Goal: Transaction & Acquisition: Purchase product/service

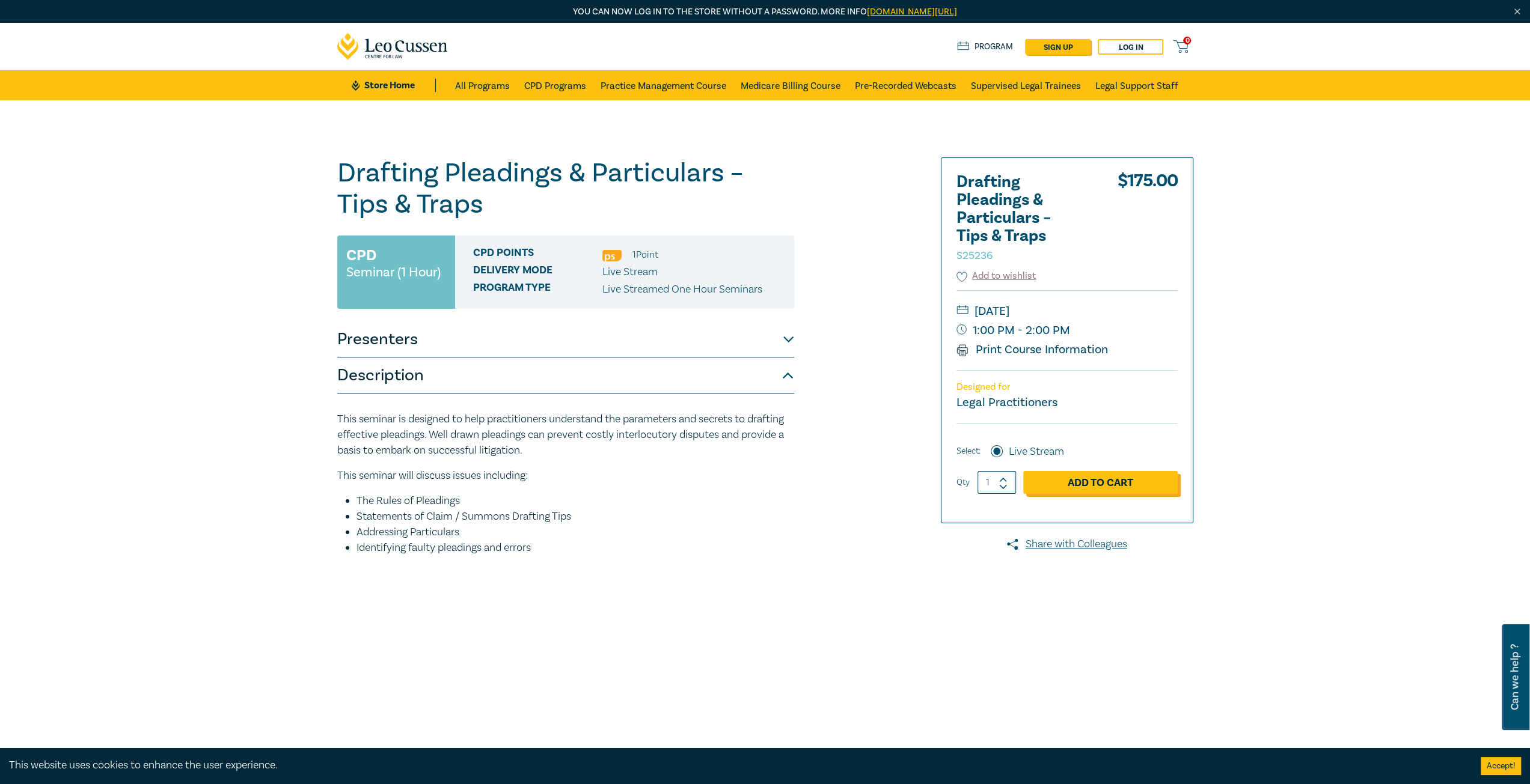
click at [1077, 481] on link "Add to Cart" at bounding box center [1100, 482] width 155 height 23
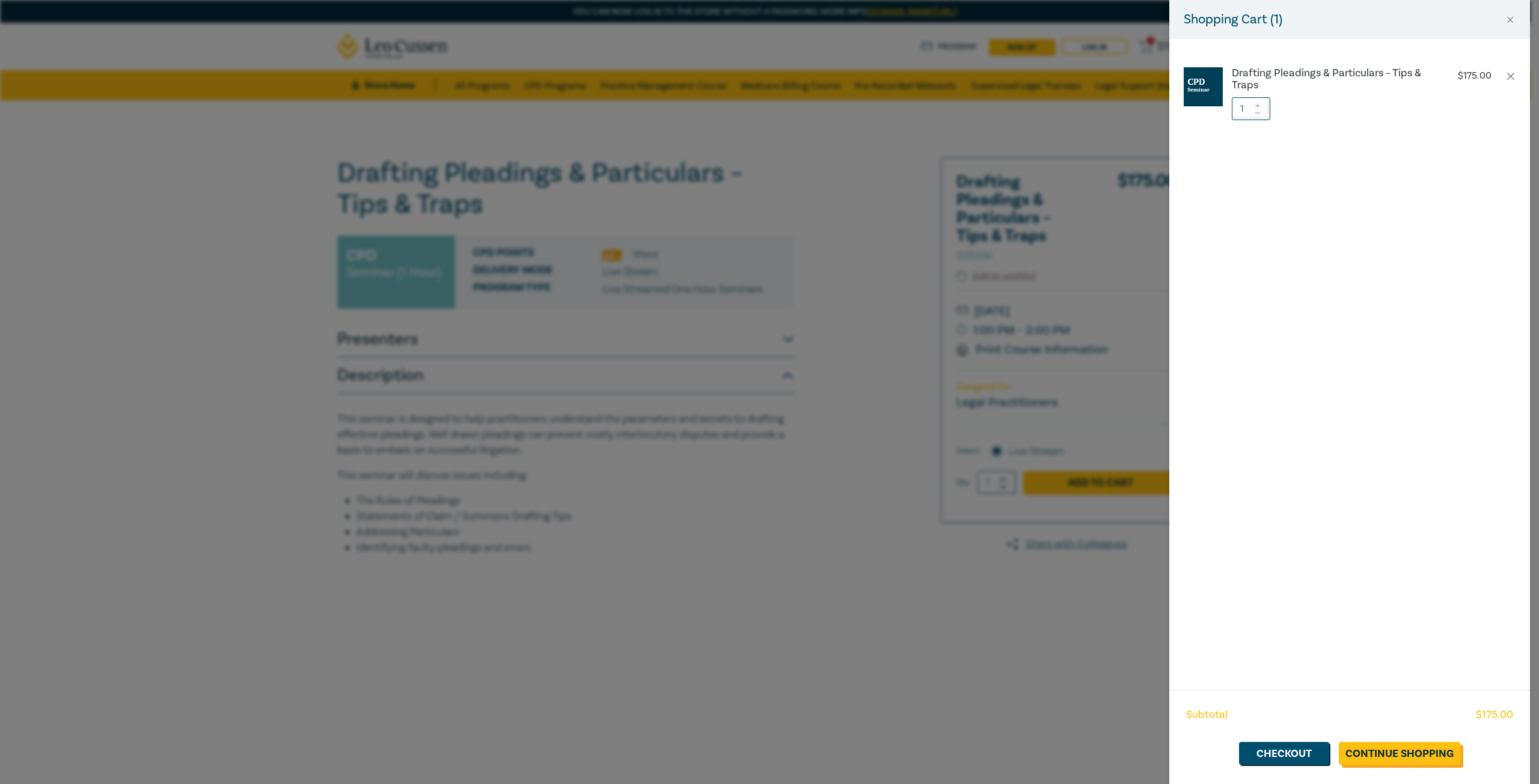
click at [1415, 752] on link "Continue Shopping" at bounding box center [1399, 754] width 122 height 23
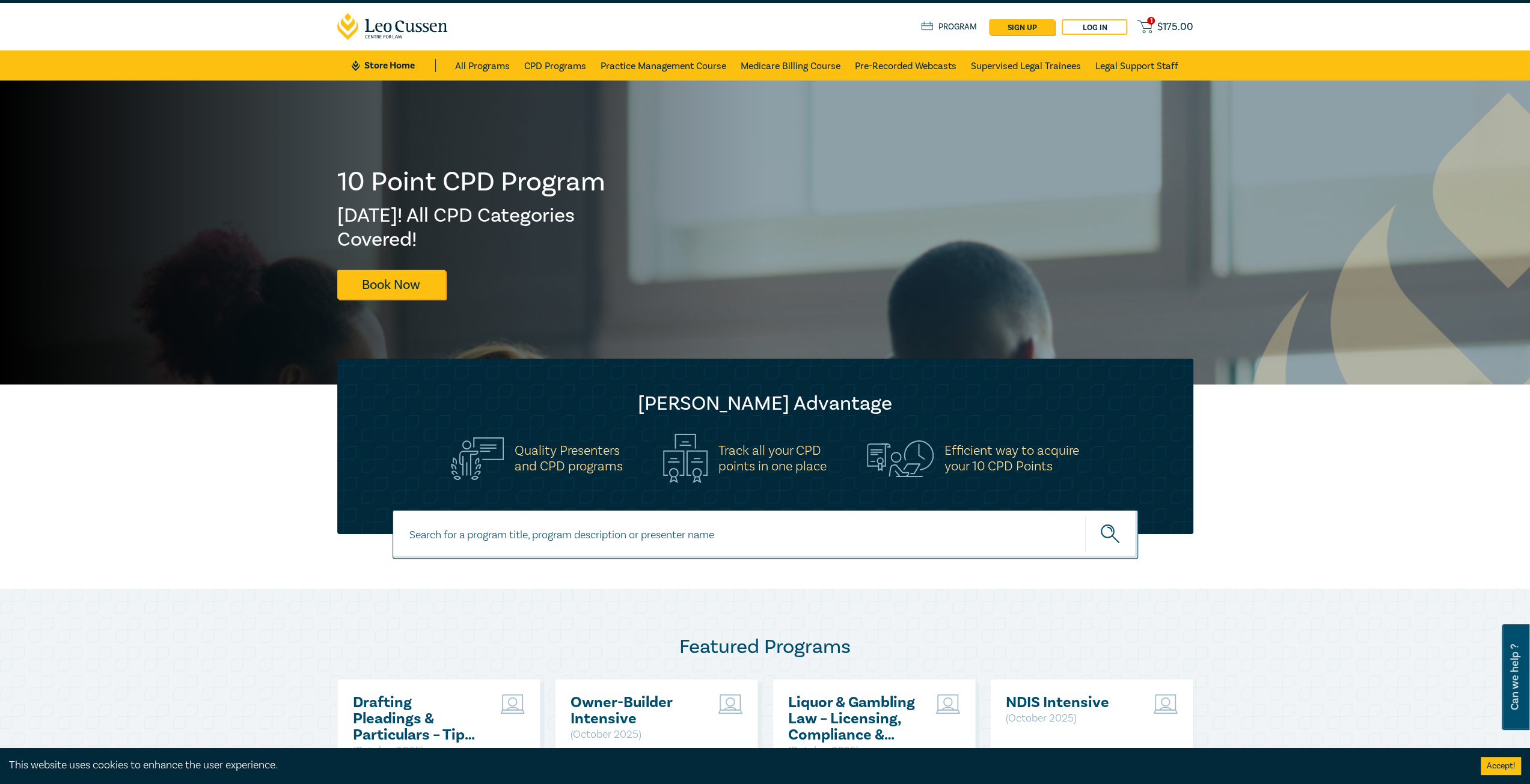
scroll to position [23, 0]
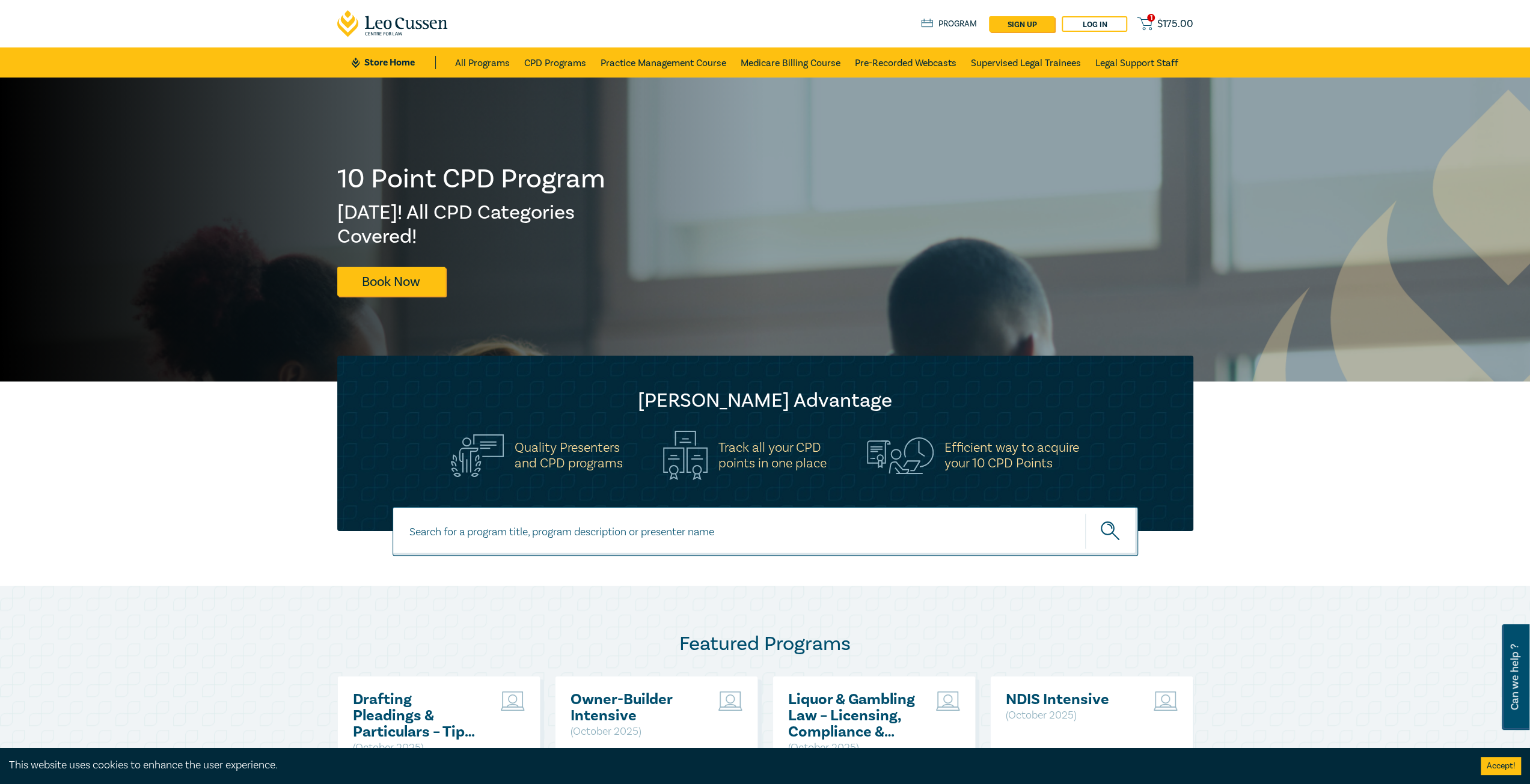
click at [1170, 24] on span "$ 175.00" at bounding box center [1175, 24] width 36 height 13
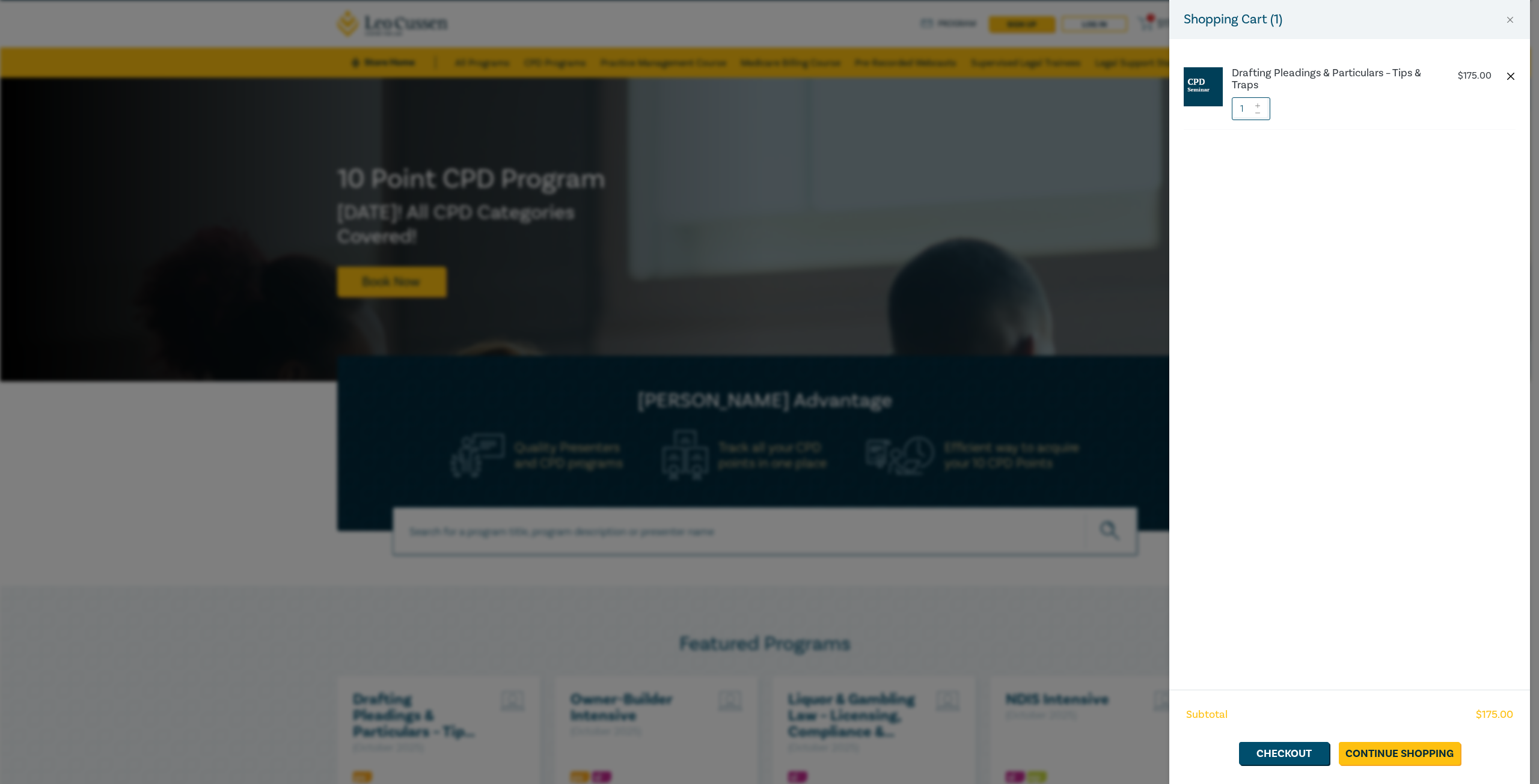
click at [1514, 78] on button "button" at bounding box center [1511, 76] width 10 height 10
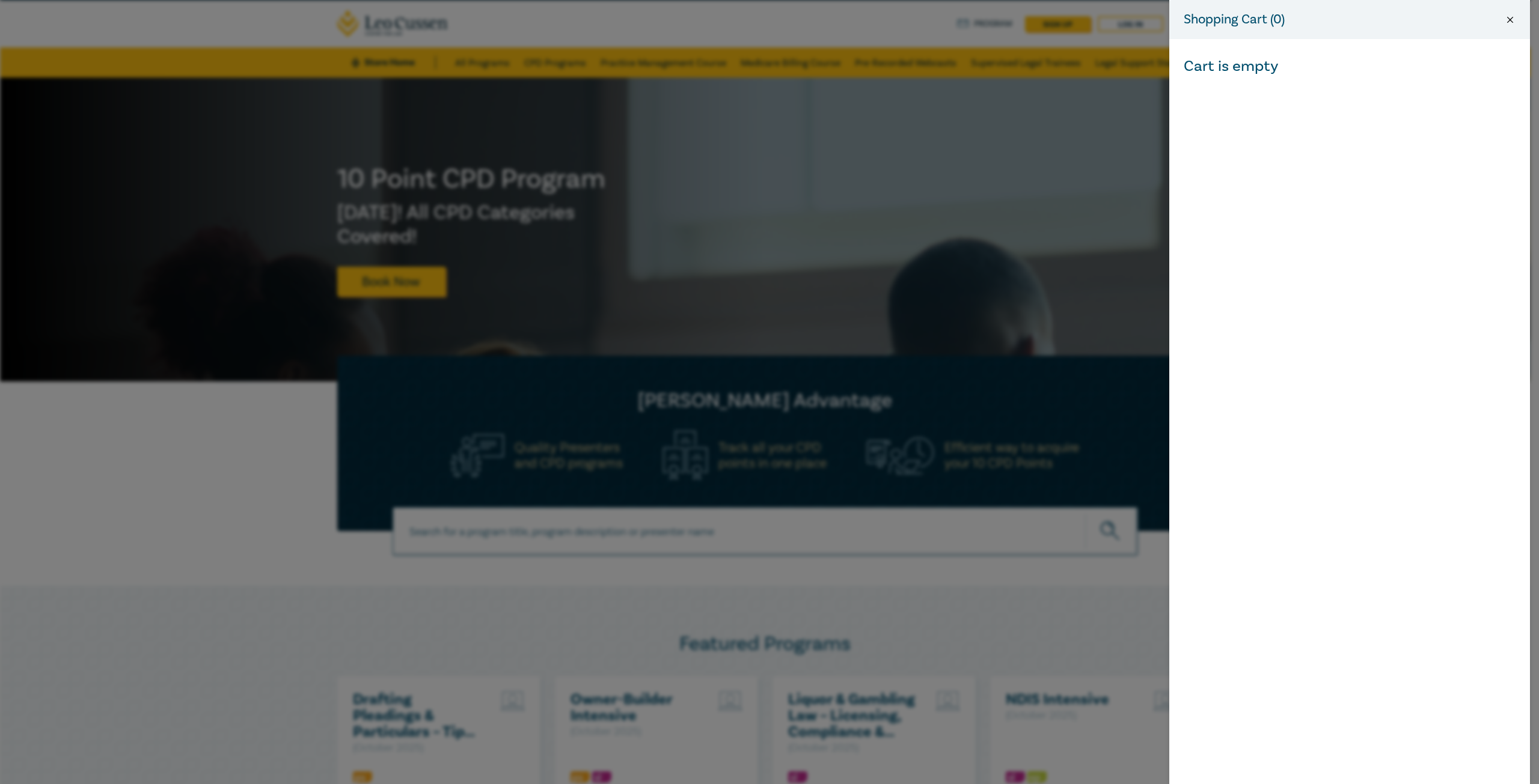
click at [1512, 18] on button "Close" at bounding box center [1509, 19] width 11 height 11
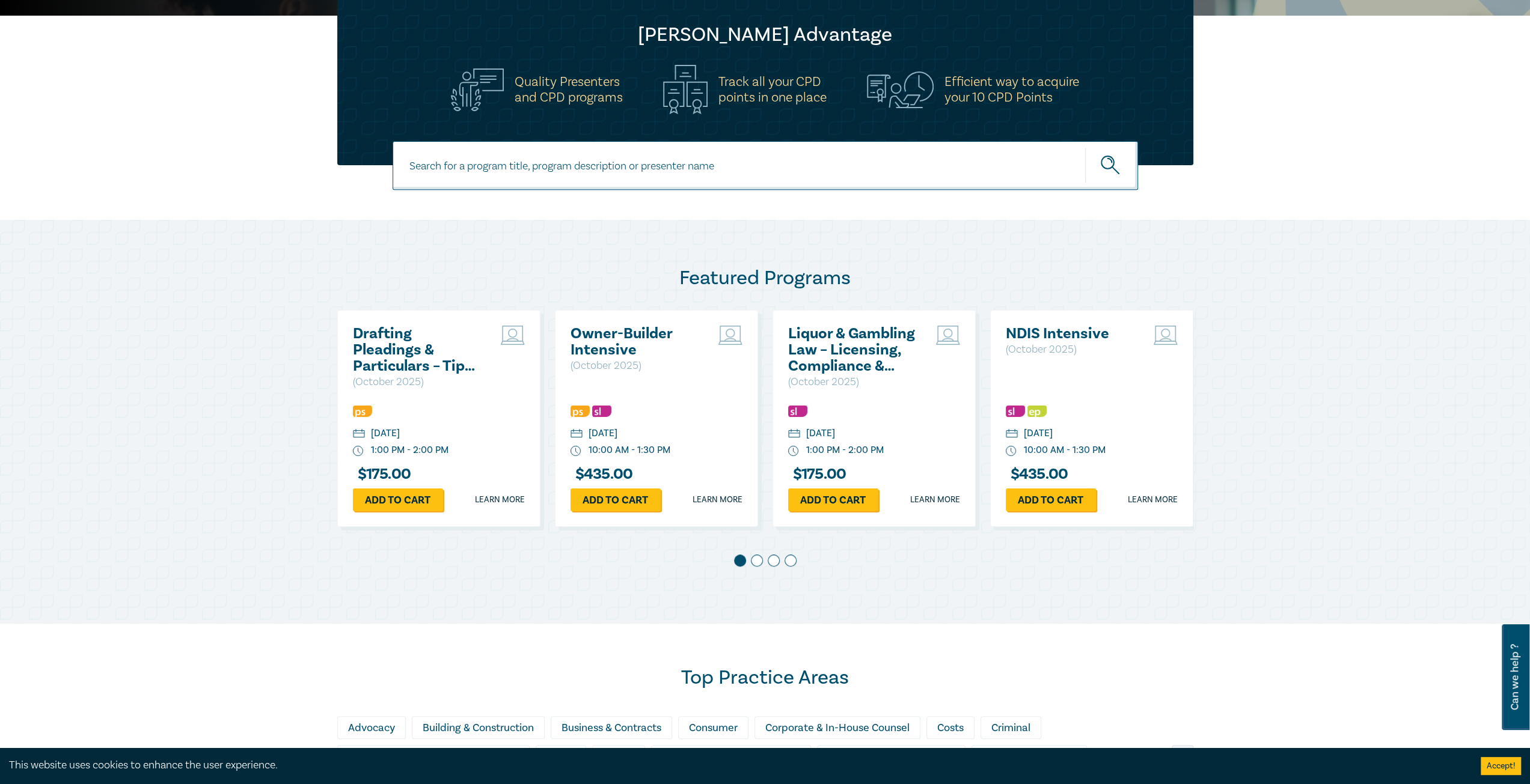
scroll to position [388, 0]
click at [420, 362] on h2 "Drafting Pleadings & Particulars – Tips & Traps" at bounding box center [417, 350] width 129 height 49
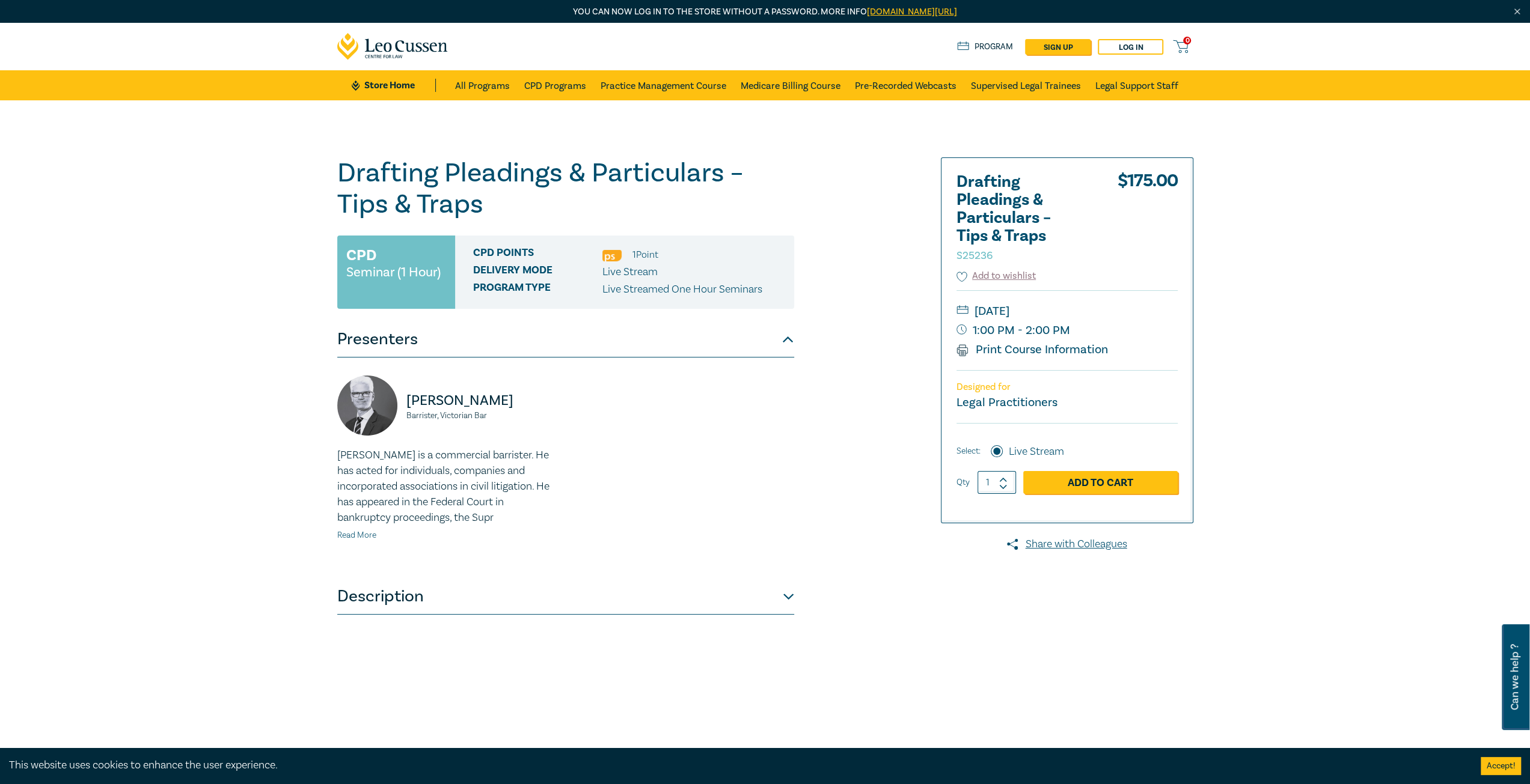
click at [360, 538] on link "Read More" at bounding box center [356, 535] width 39 height 11
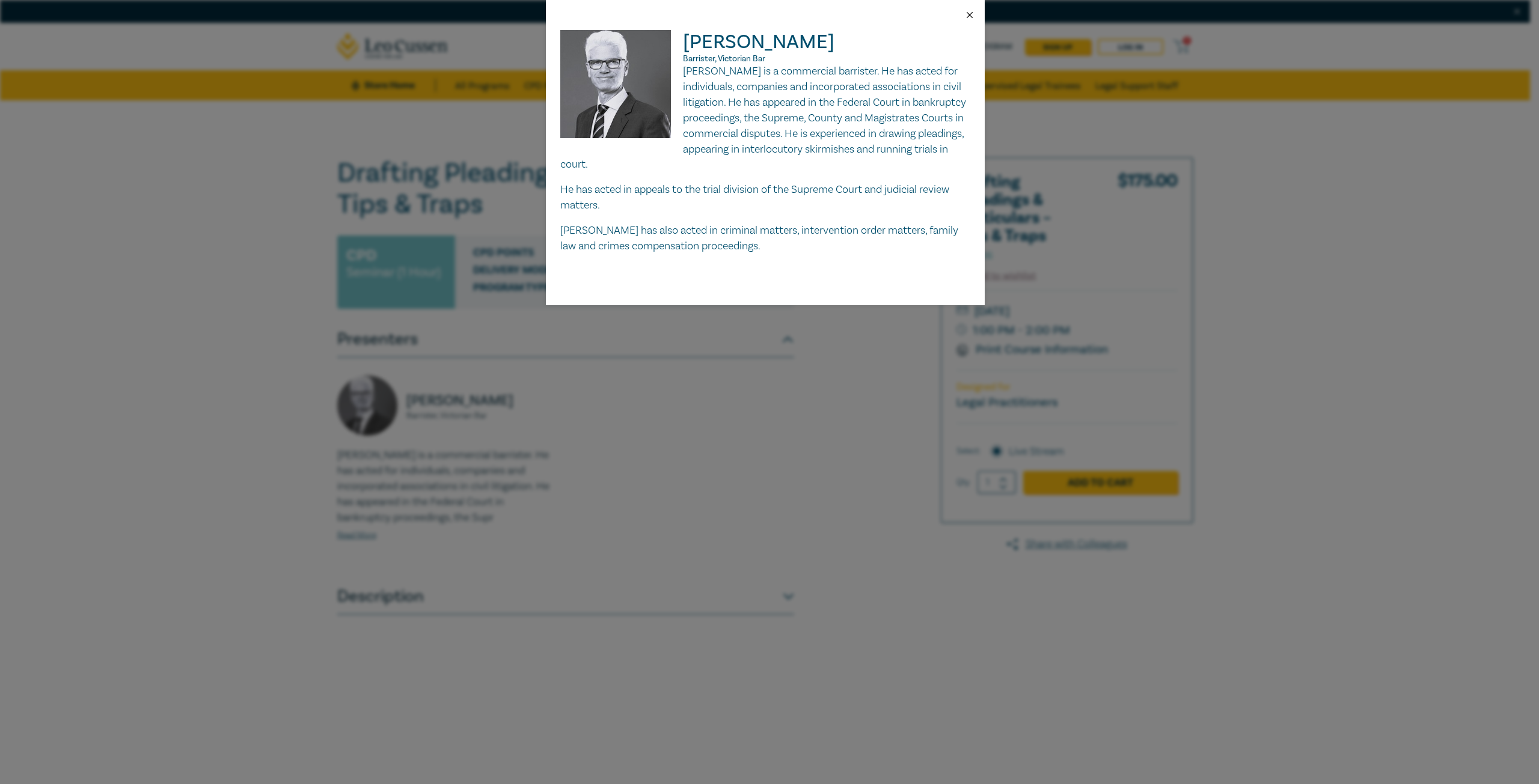
click at [972, 18] on button "Close" at bounding box center [969, 15] width 11 height 11
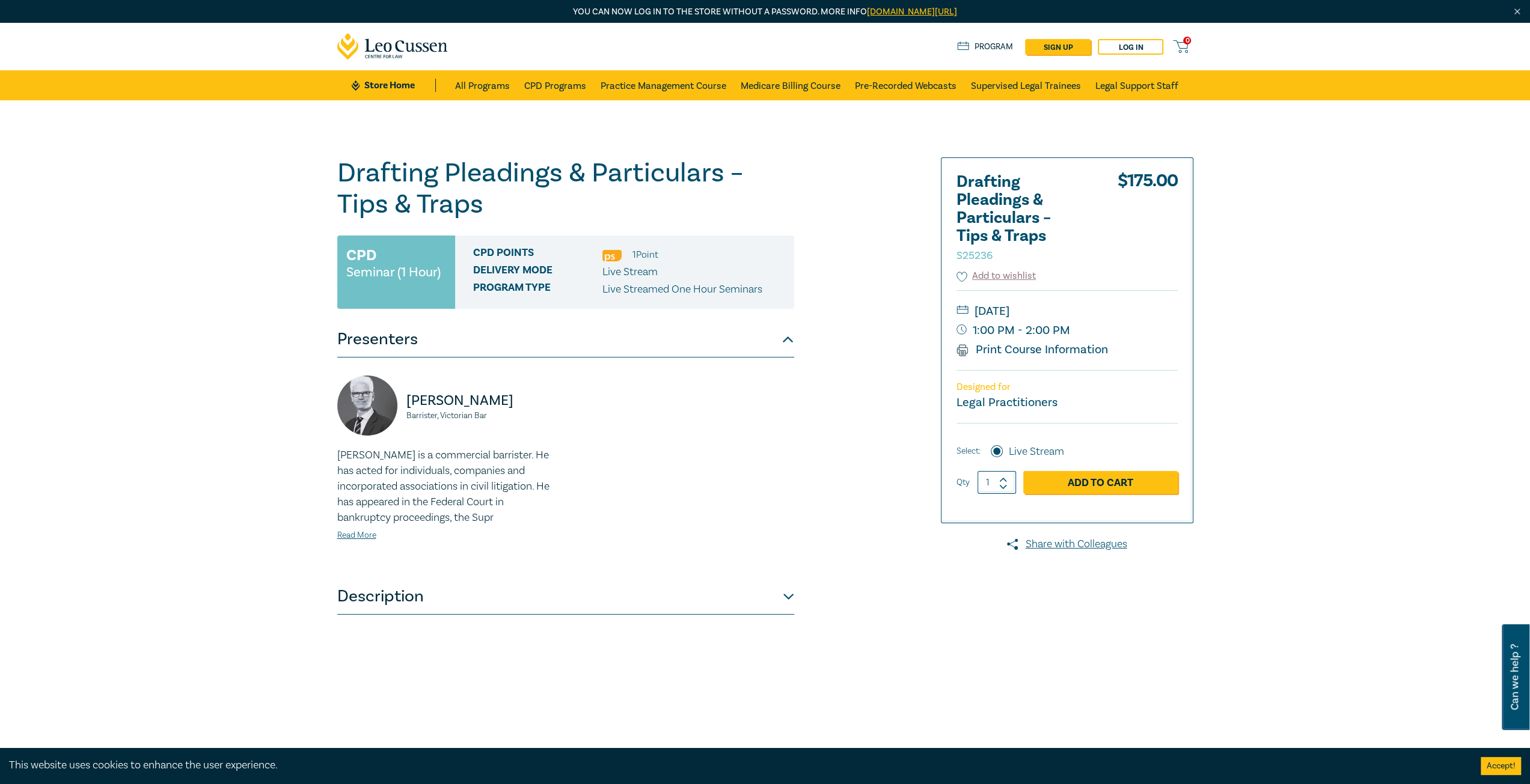
click at [748, 599] on button "Description" at bounding box center [565, 596] width 457 height 36
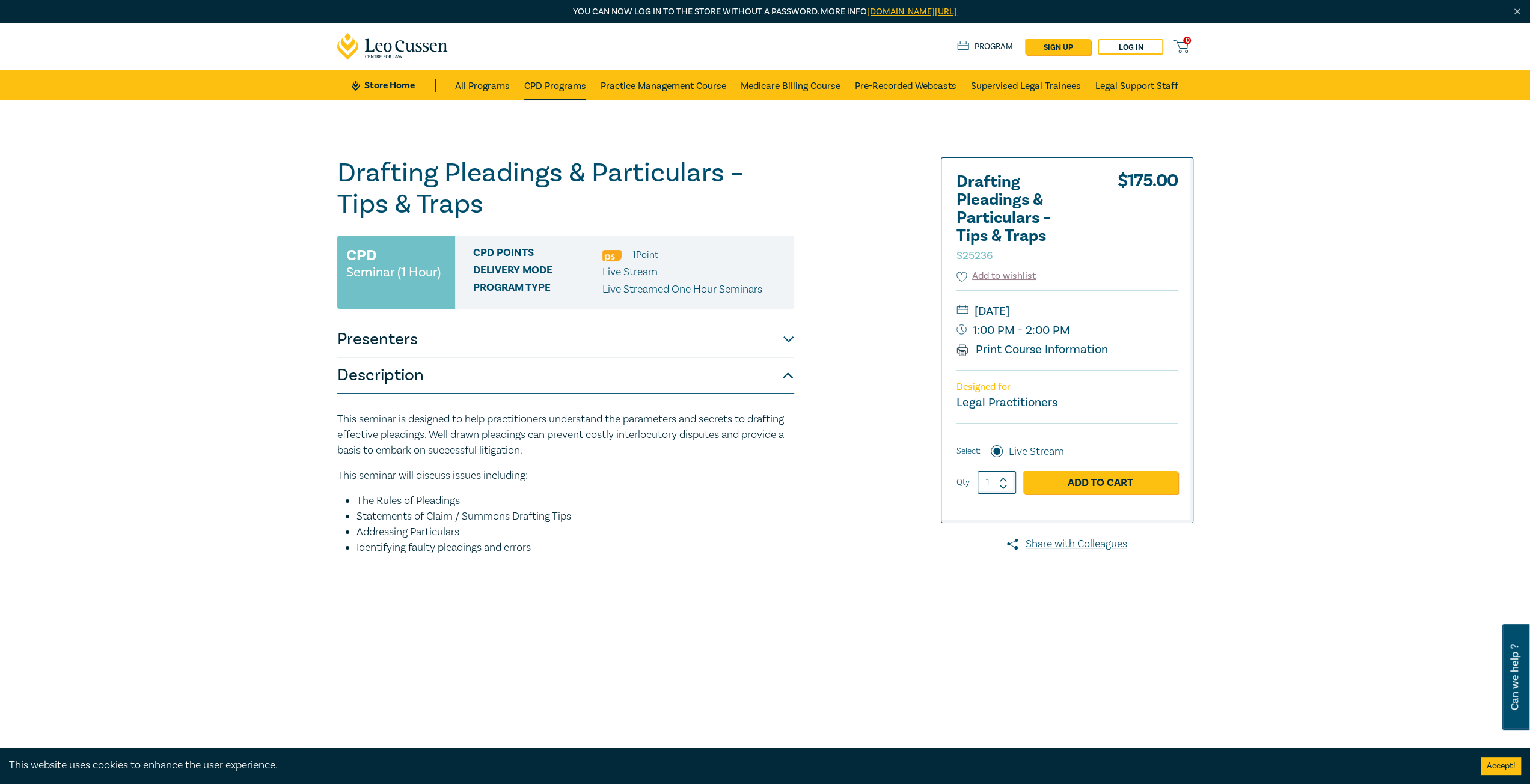
click at [577, 83] on link "CPD Programs" at bounding box center [555, 85] width 62 height 30
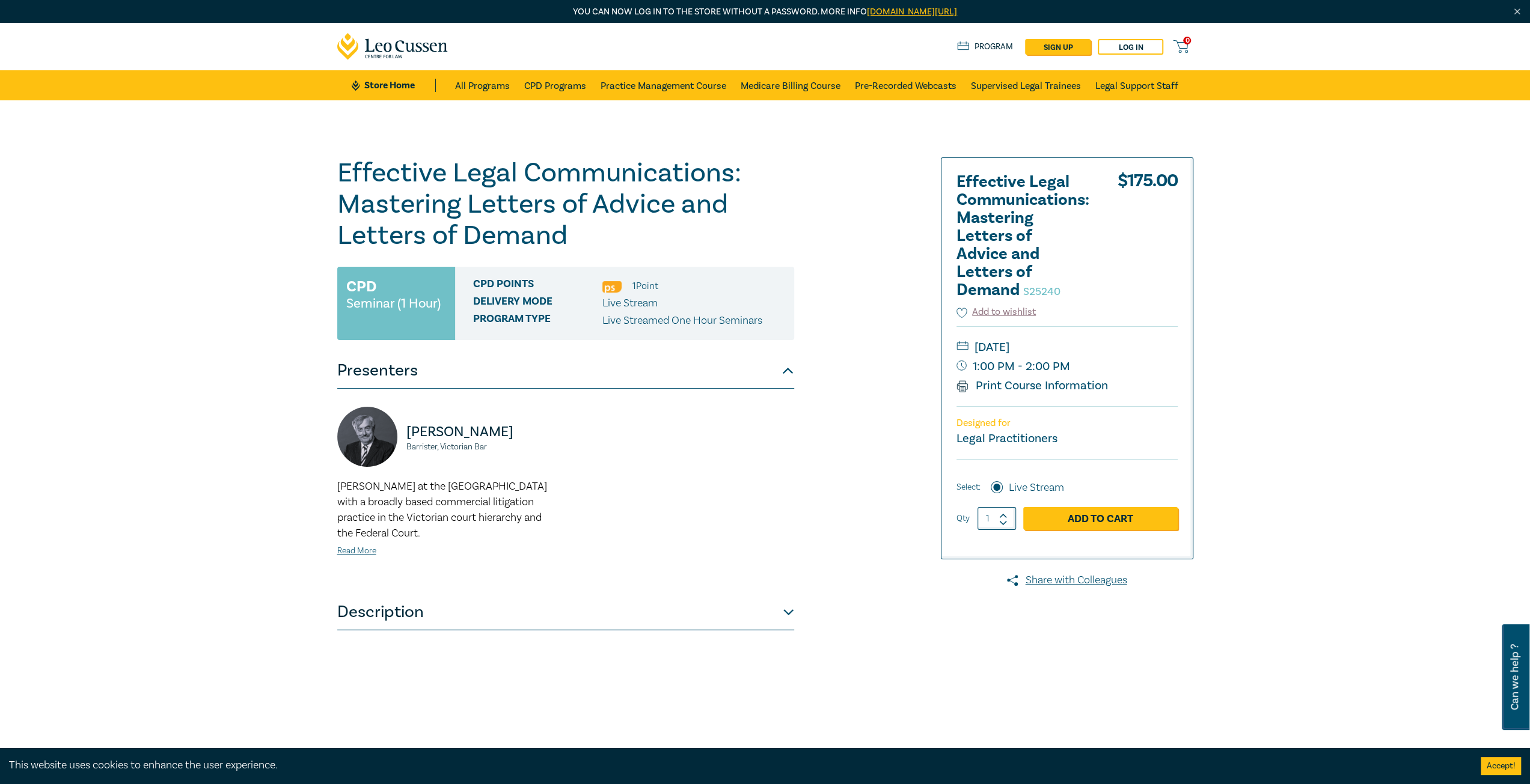
click at [623, 507] on div "David Bailey Barrister, Victorian Bar David practises at the Victorian Bar with…" at bounding box center [565, 492] width 471 height 170
click at [1108, 520] on link "Add to Cart" at bounding box center [1100, 518] width 155 height 23
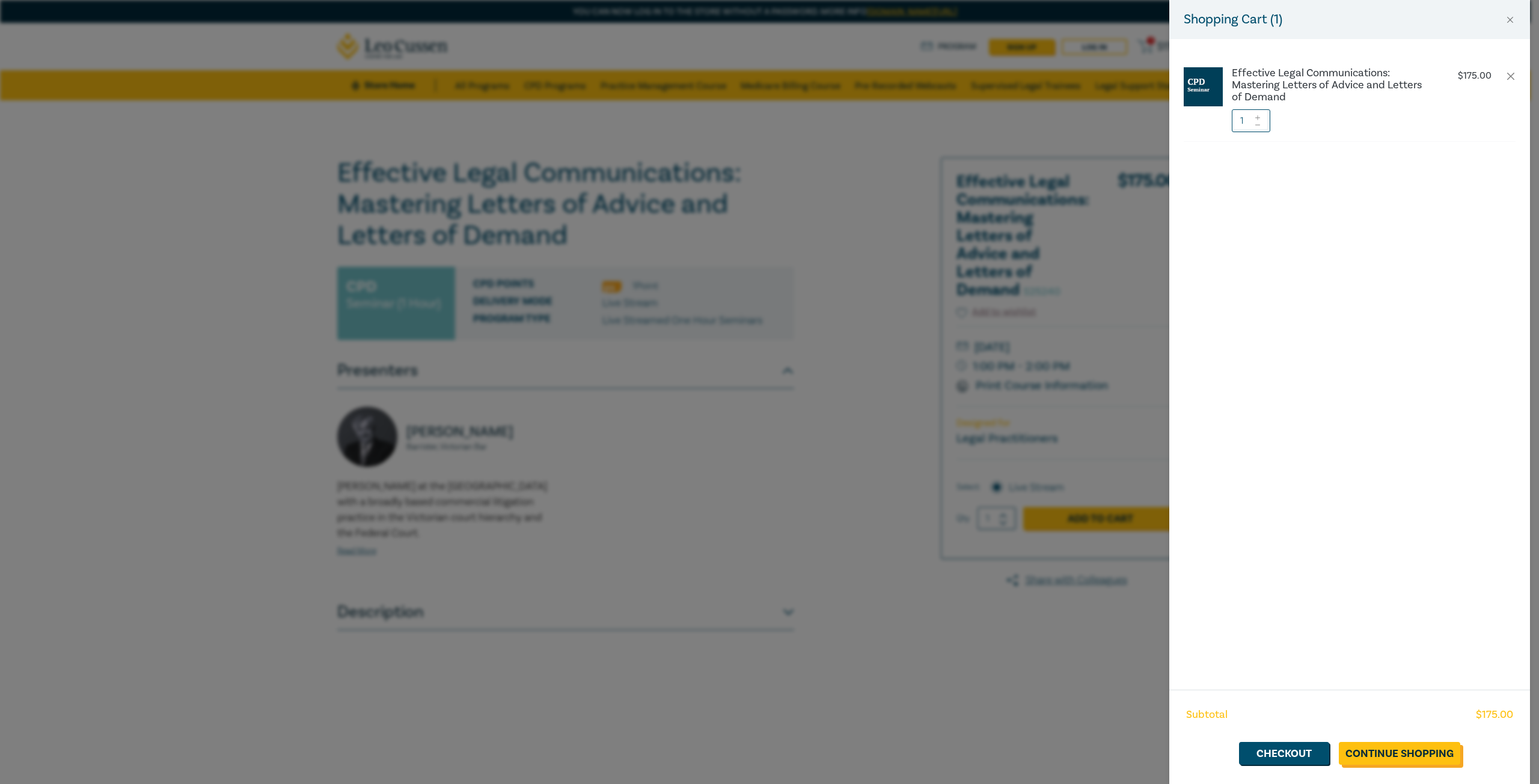
click at [1382, 750] on link "Continue Shopping" at bounding box center [1399, 754] width 122 height 23
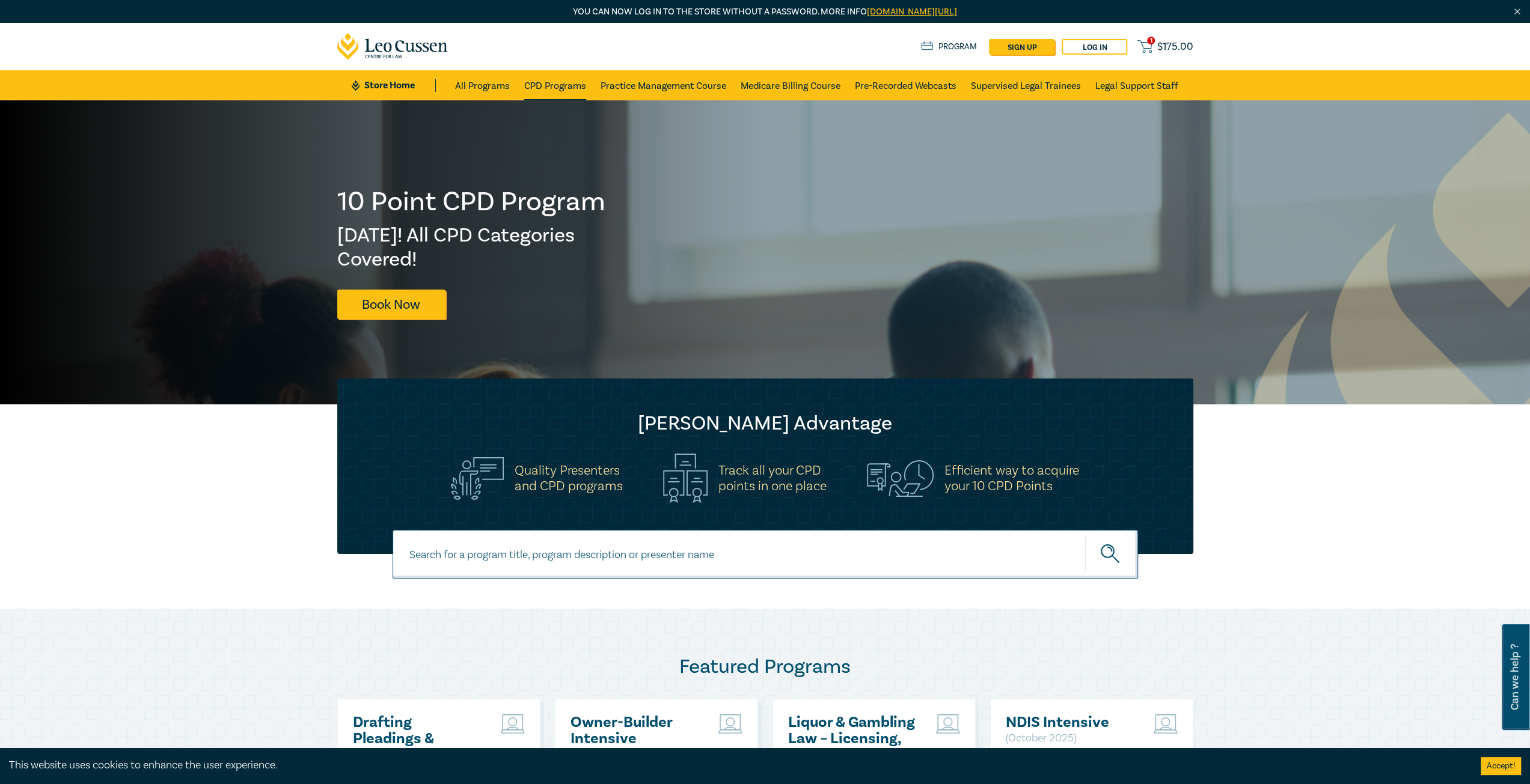
click at [557, 83] on link "CPD Programs" at bounding box center [555, 85] width 62 height 30
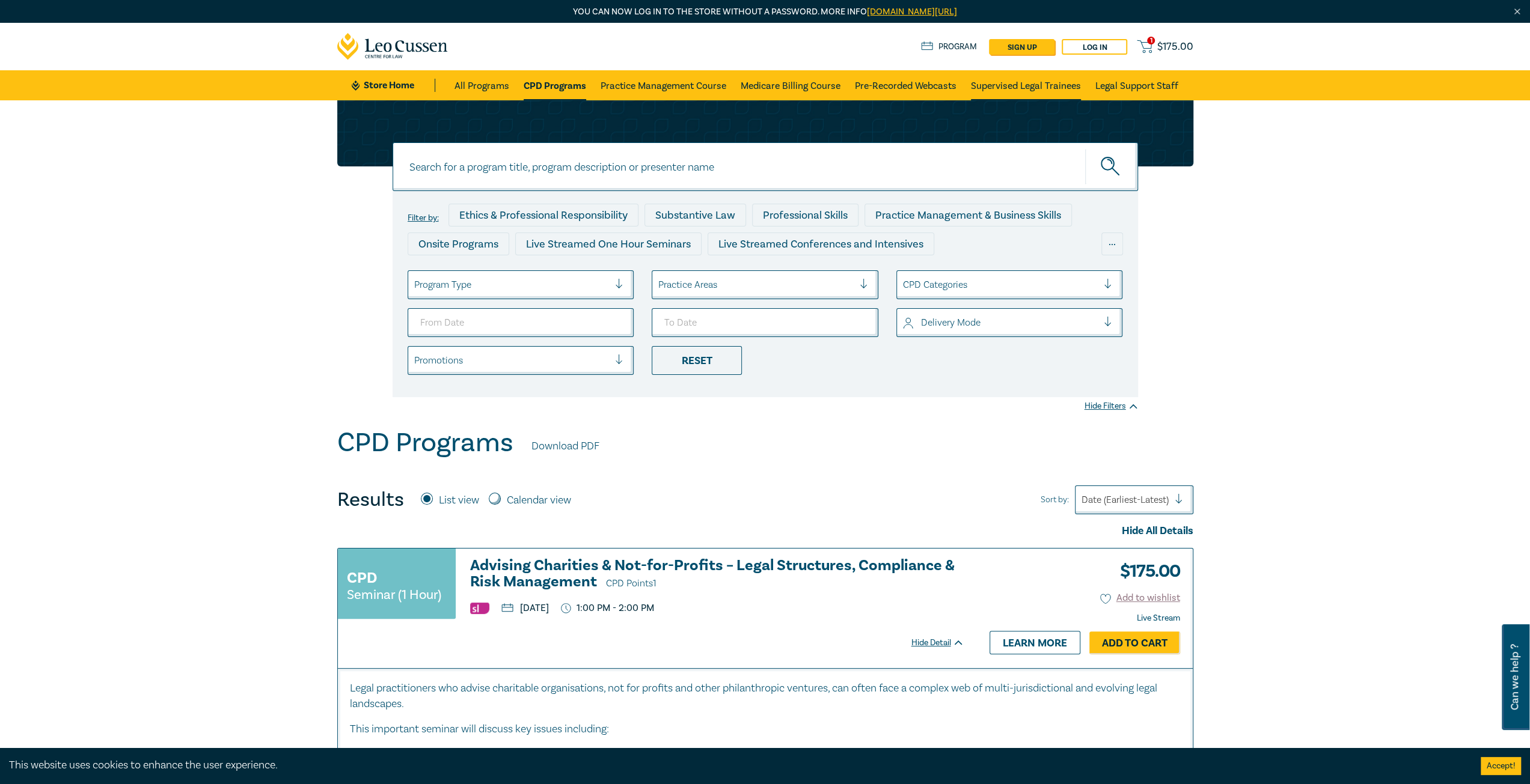
click at [1025, 90] on link "Supervised Legal Trainees" at bounding box center [1026, 85] width 110 height 30
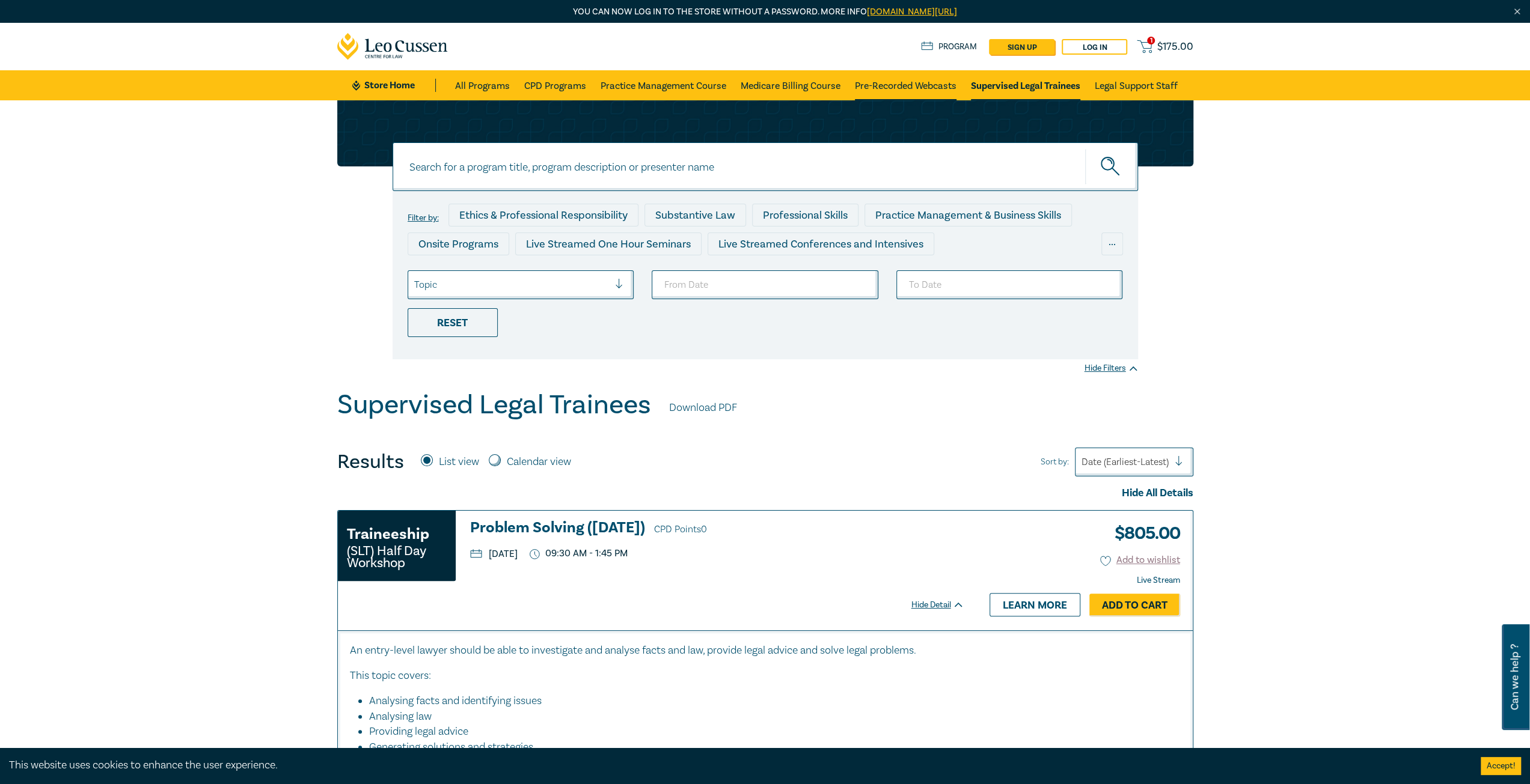
click at [922, 85] on link "Pre-Recorded Webcasts" at bounding box center [906, 85] width 102 height 30
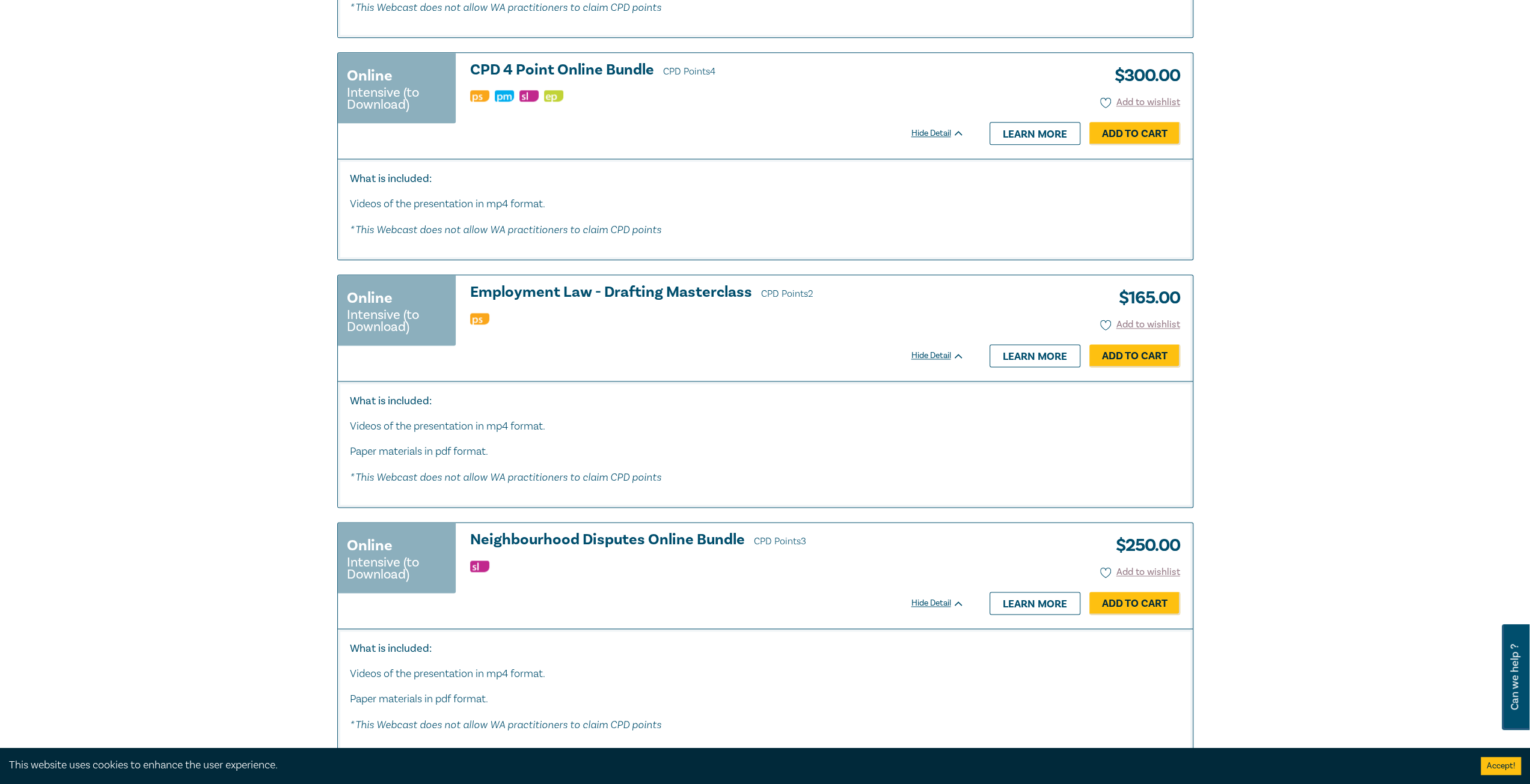
scroll to position [5994, 0]
click at [792, 294] on span "CPD Points 2" at bounding box center [787, 293] width 52 height 12
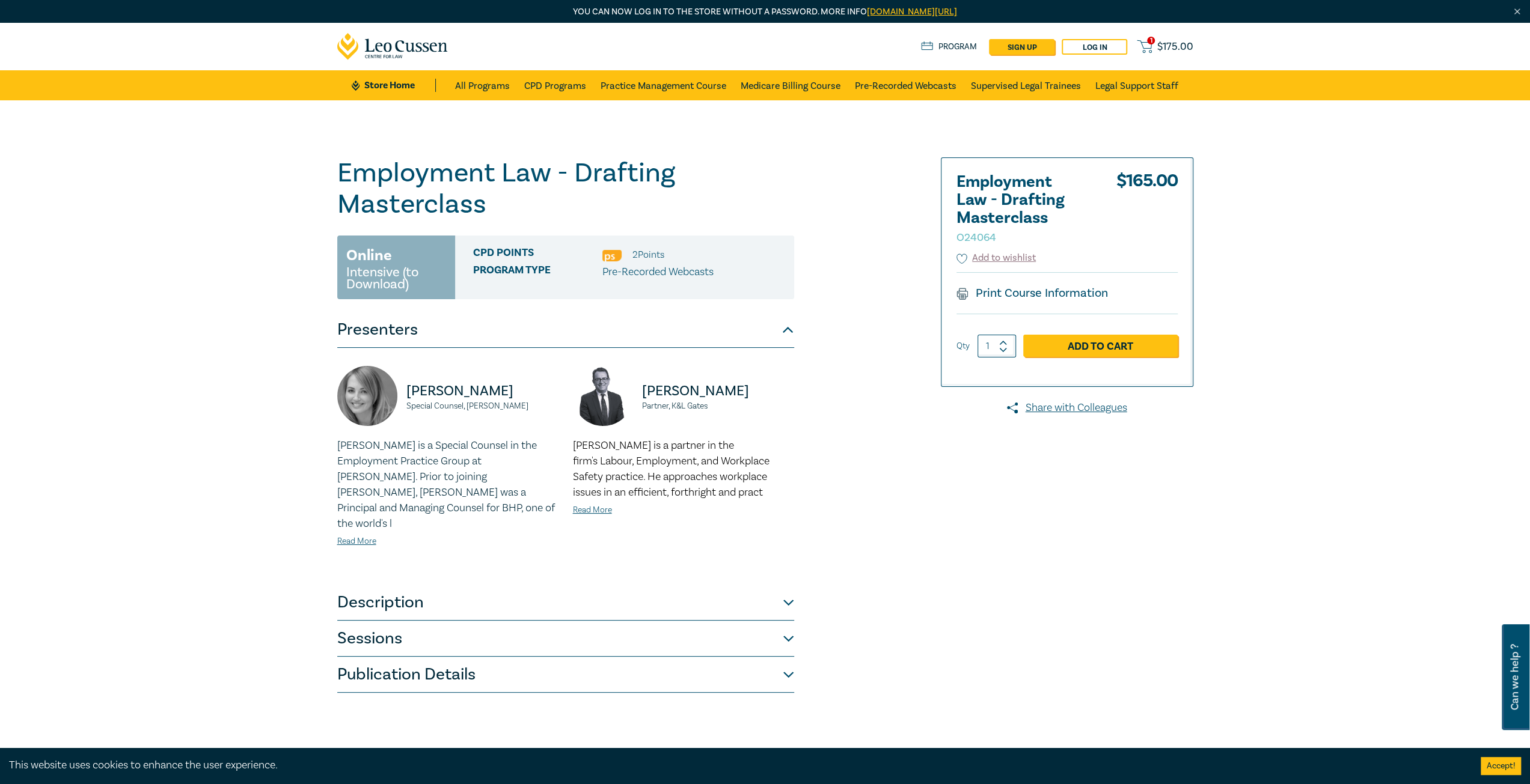
click at [629, 590] on button "Description" at bounding box center [565, 602] width 457 height 36
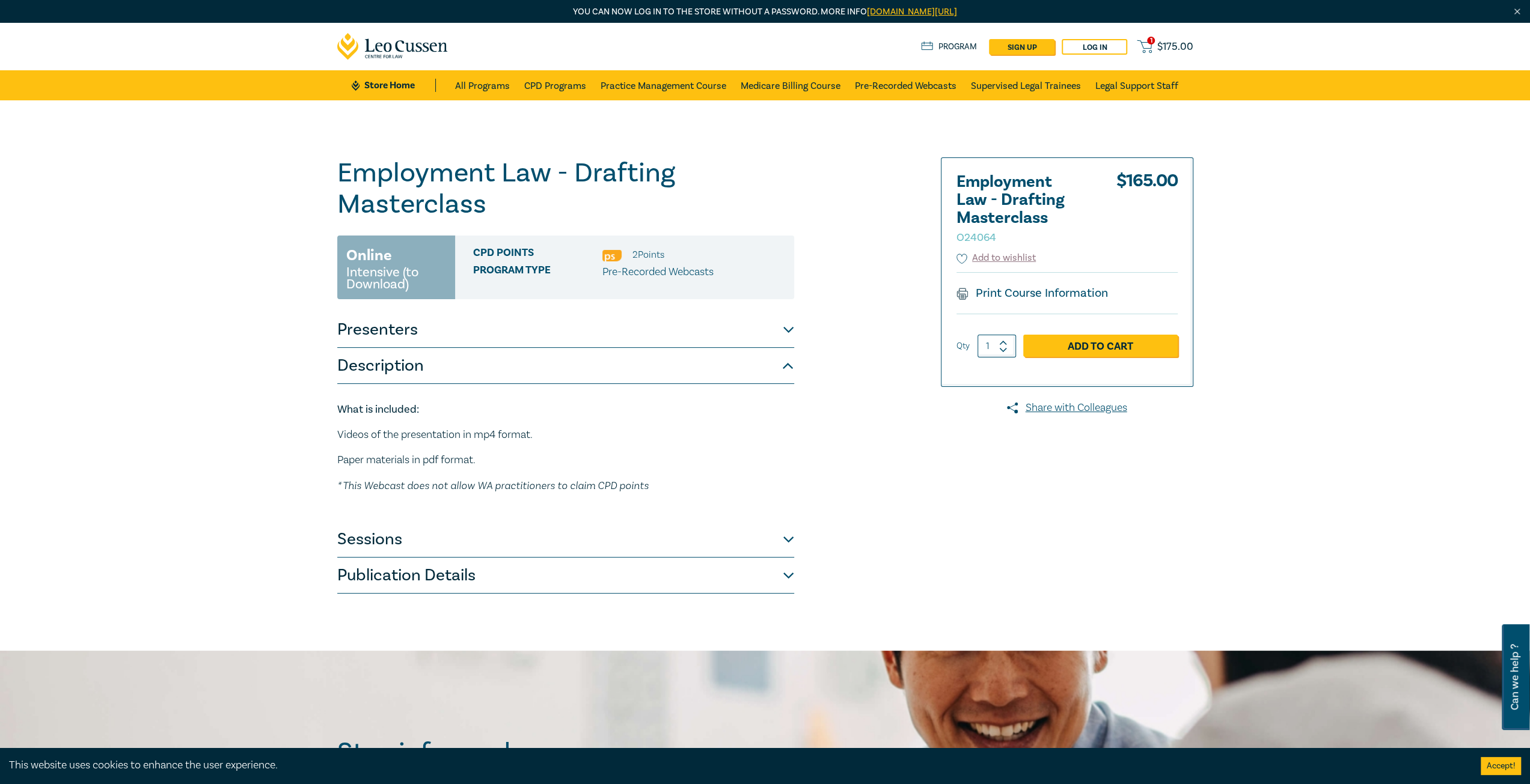
click at [613, 532] on button "Sessions" at bounding box center [565, 539] width 457 height 36
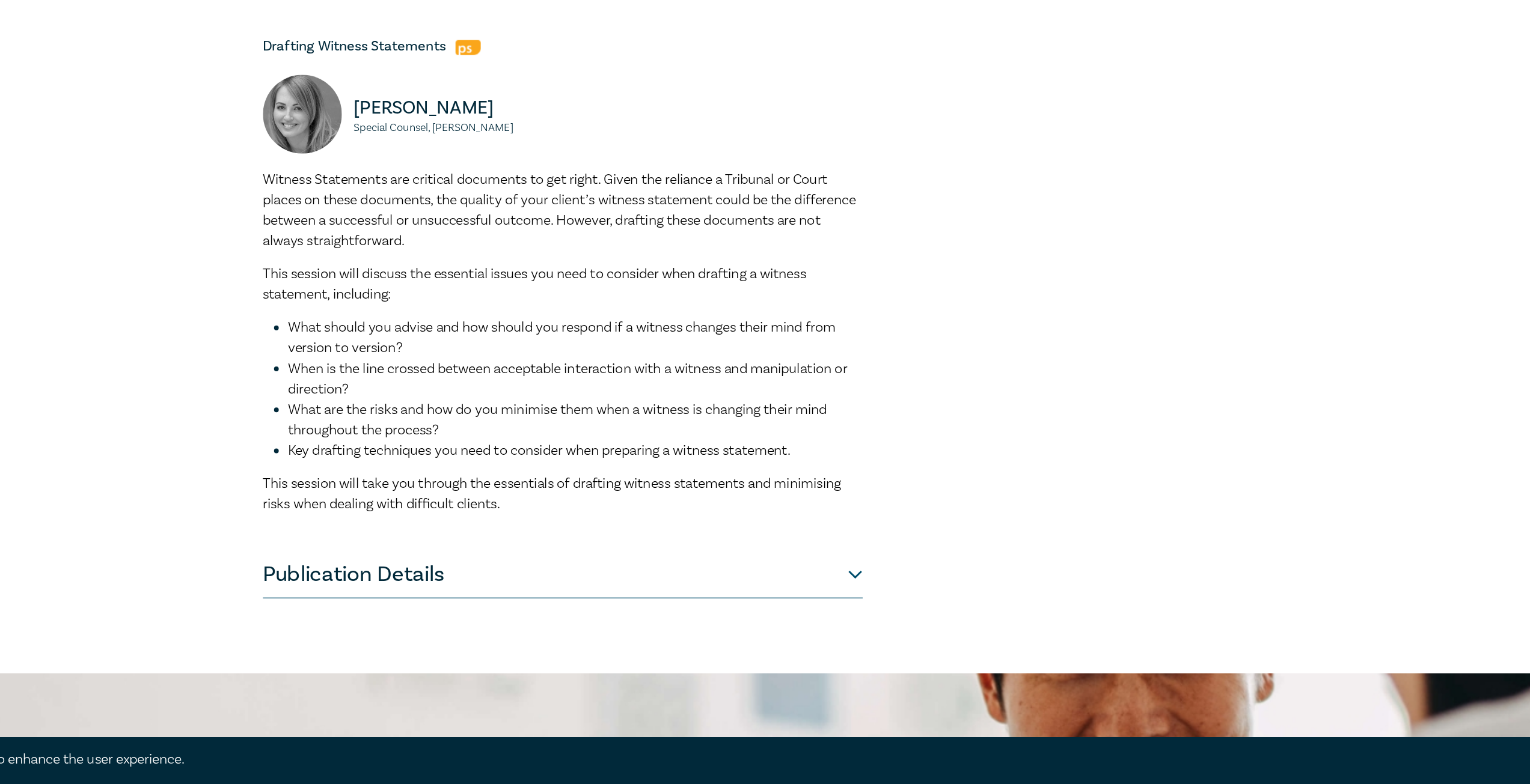
scroll to position [665, 0]
click at [446, 616] on button "Publication Details" at bounding box center [565, 623] width 457 height 36
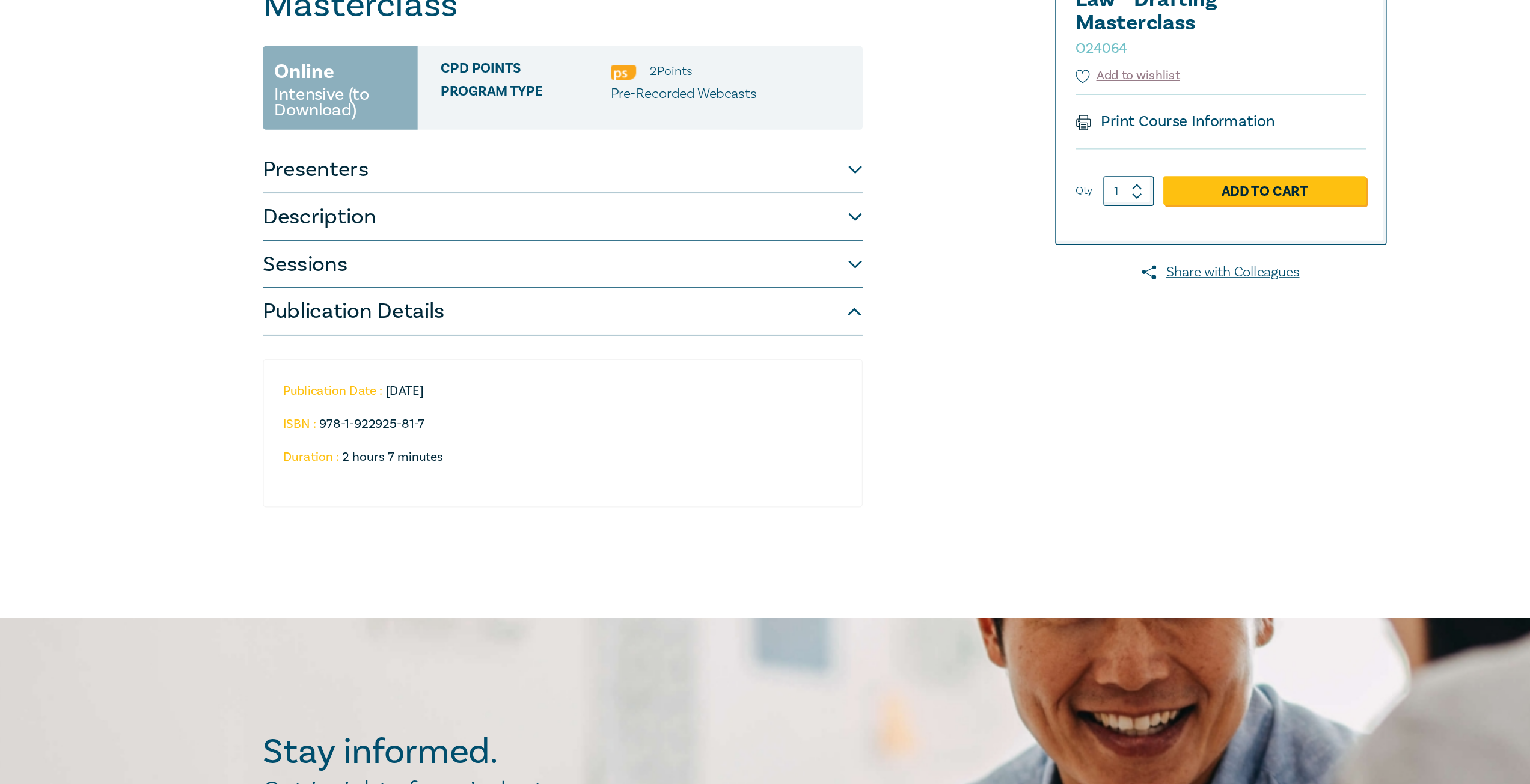
scroll to position [200, 0]
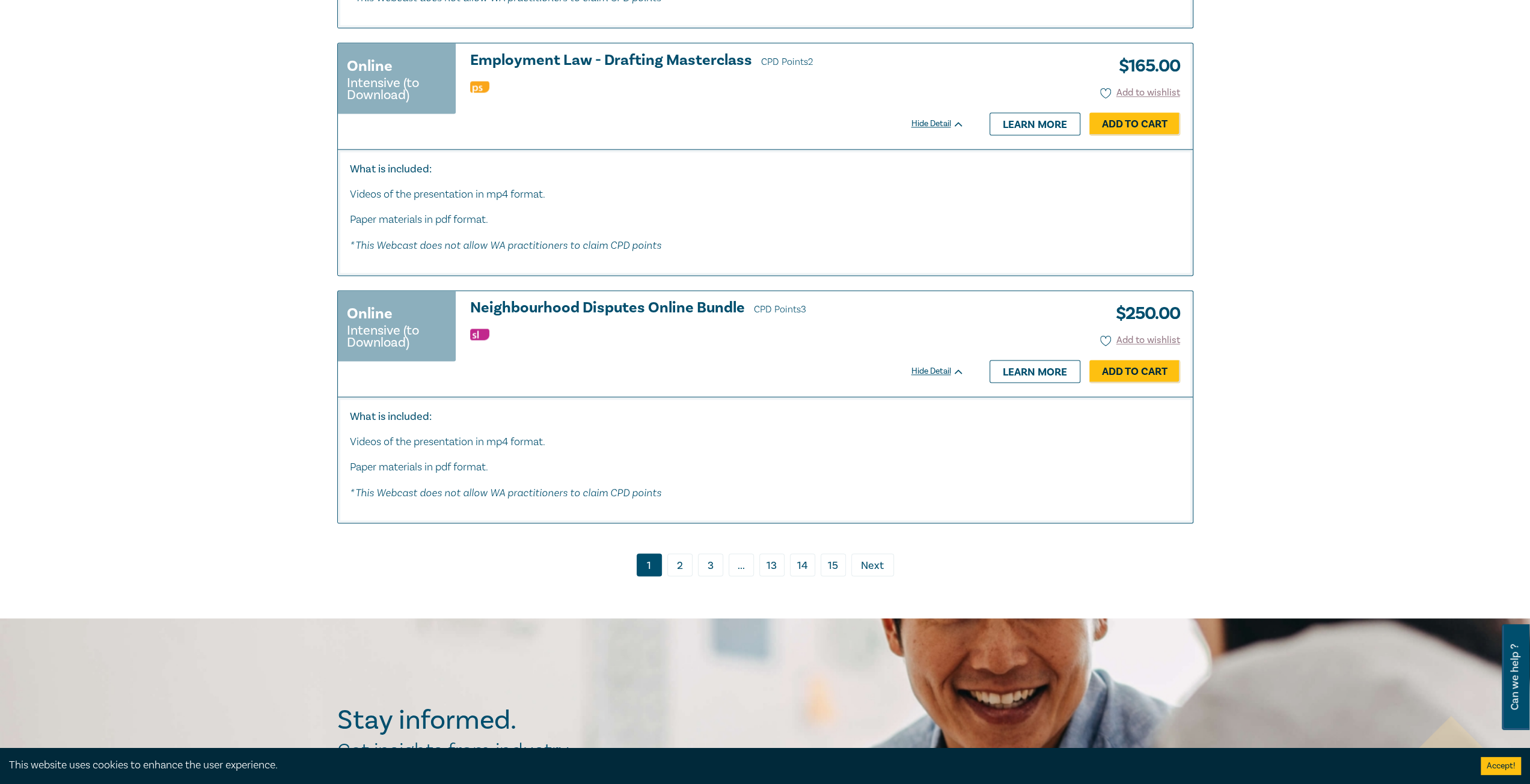
scroll to position [6230, 0]
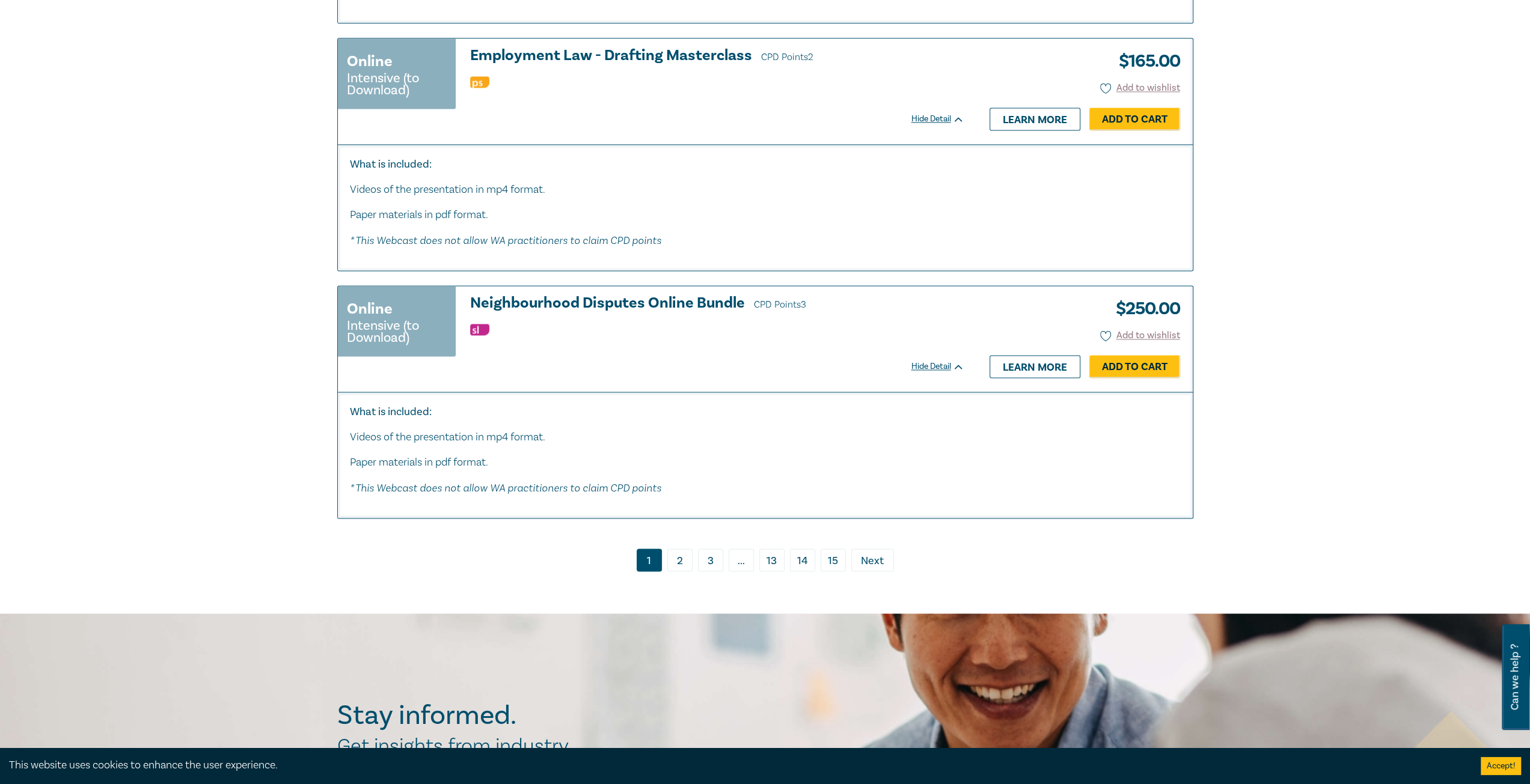
click at [684, 561] on link "2" at bounding box center [680, 560] width 25 height 23
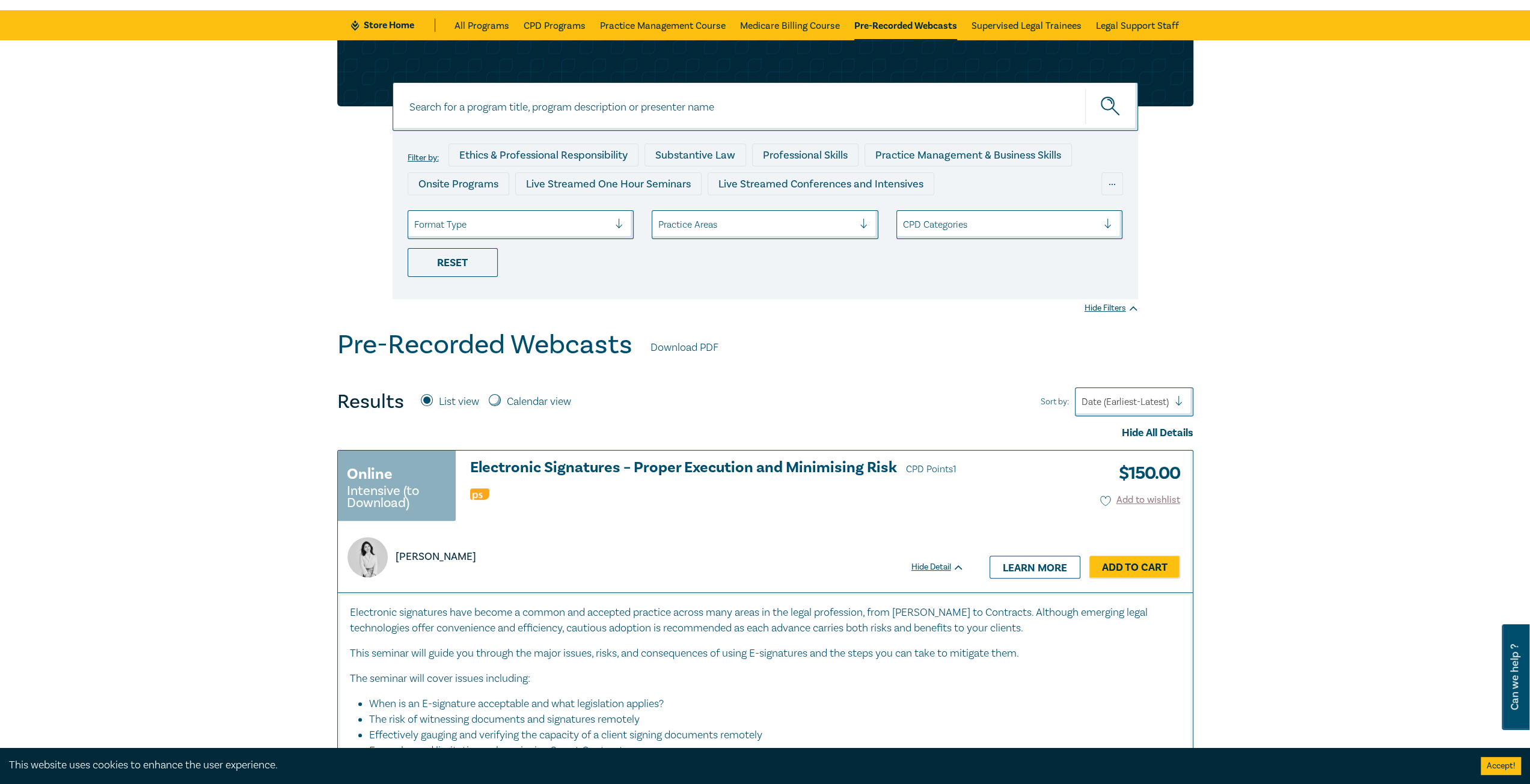
scroll to position [62, 0]
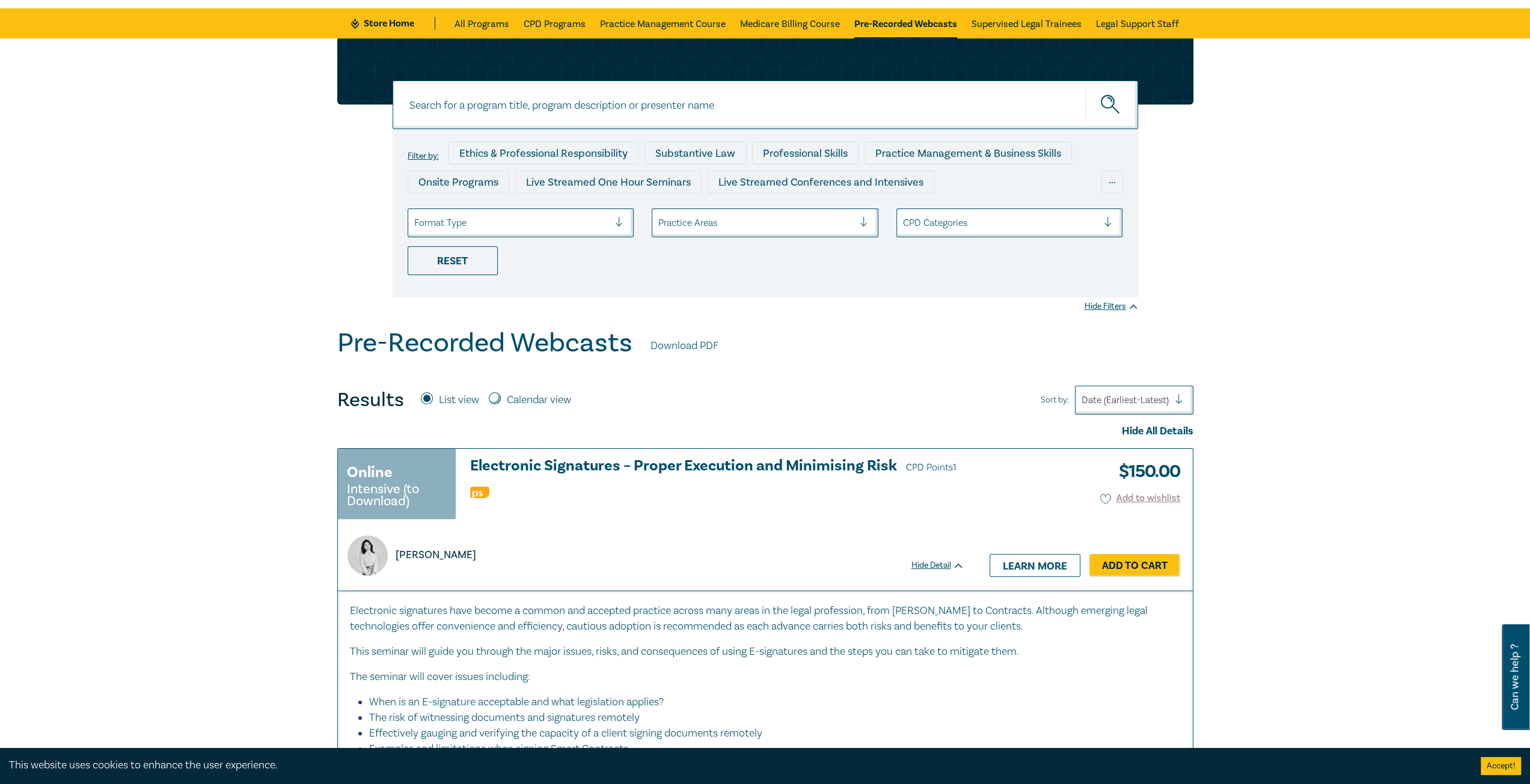
click at [701, 682] on p "The seminar will cover issues including:" at bounding box center [765, 677] width 831 height 16
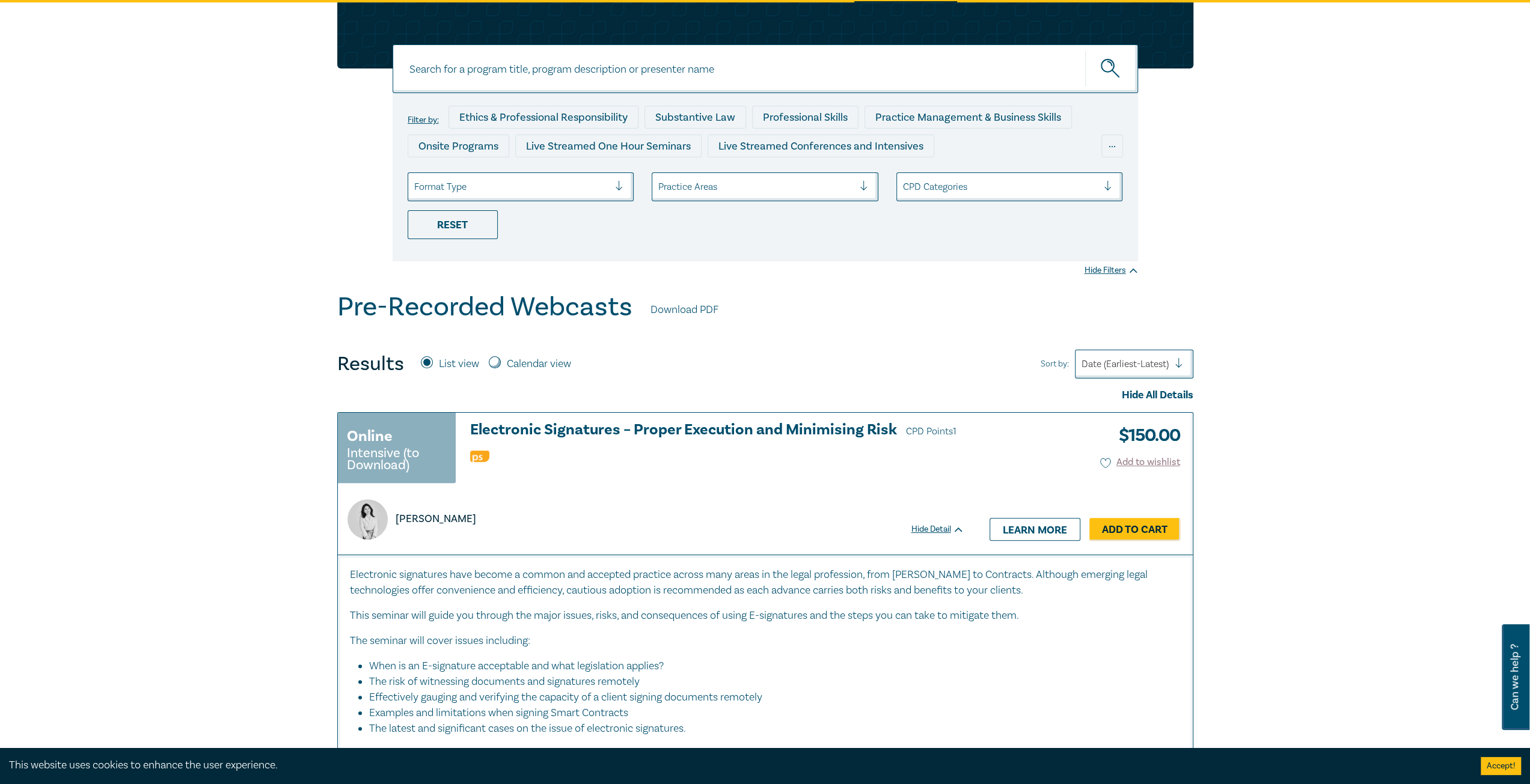
click at [623, 674] on li "The risk of witnessing documents and signatures remotely" at bounding box center [768, 682] width 799 height 16
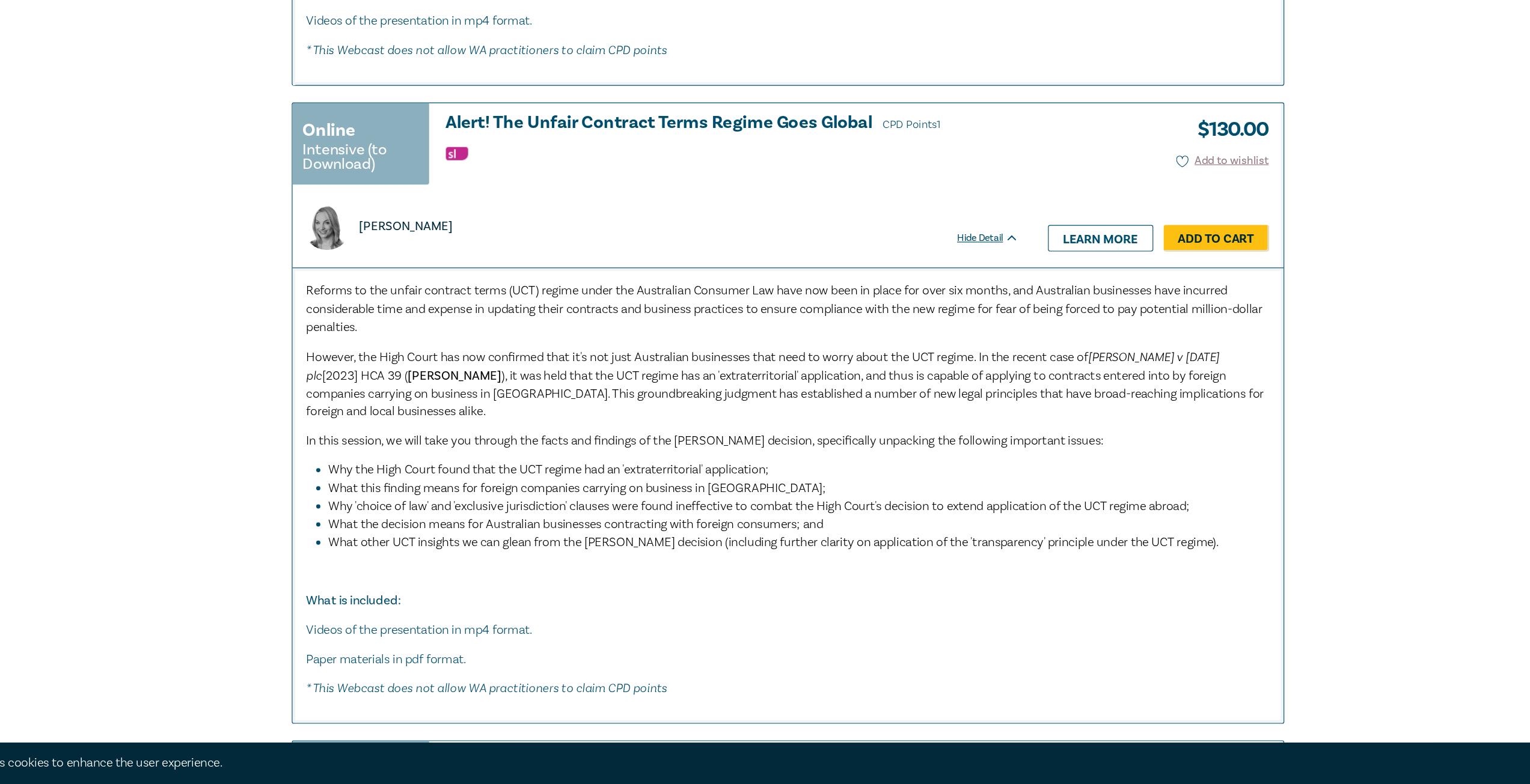
scroll to position [802, 0]
click at [441, 412] on span "However, the High Court has now confirmed that it's not just Australian busines…" at bounding box center [687, 415] width 674 height 14
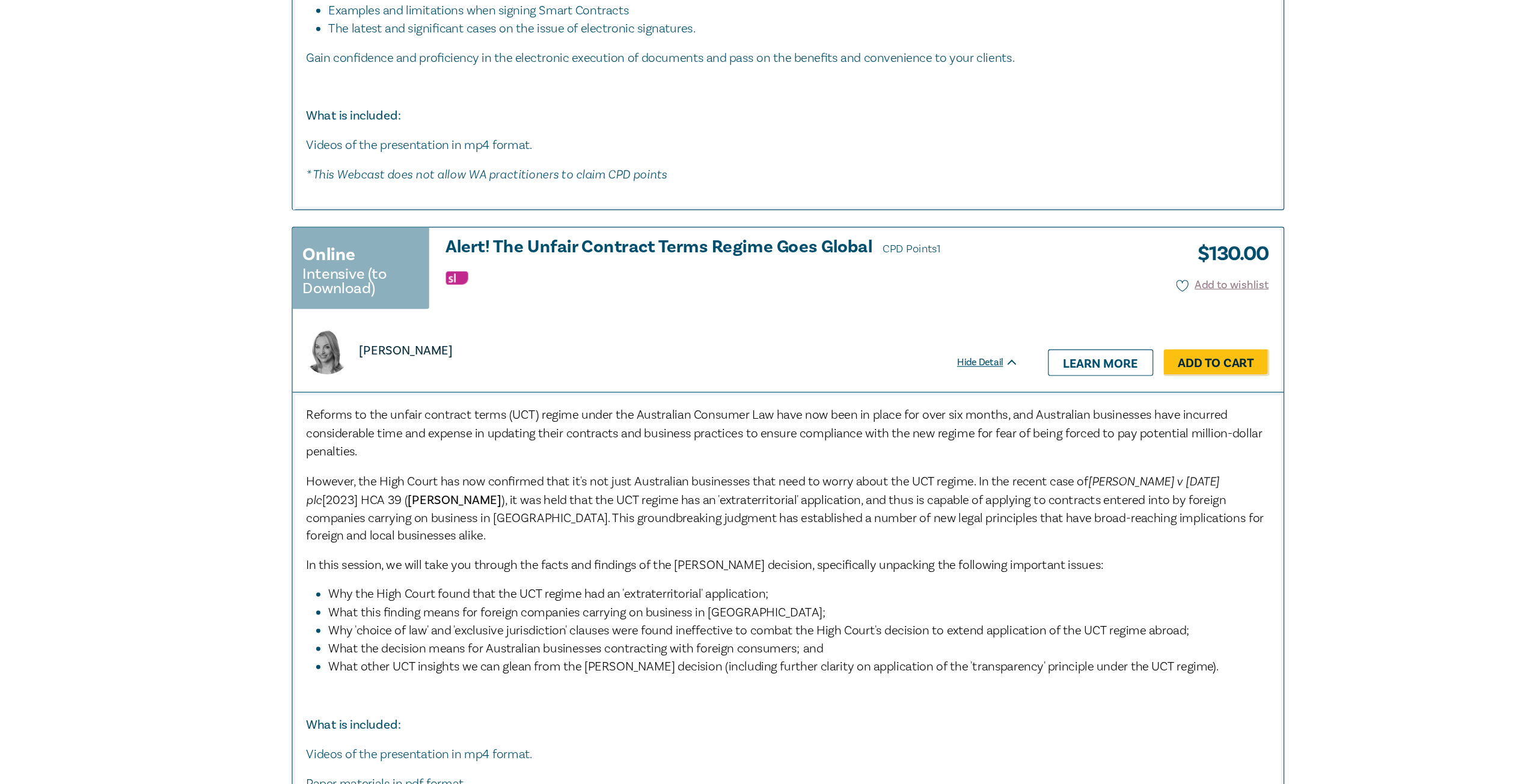
click at [555, 424] on span "), it was held that the UCT regime has an 'extraterritorial' application, and t…" at bounding box center [763, 447] width 826 height 45
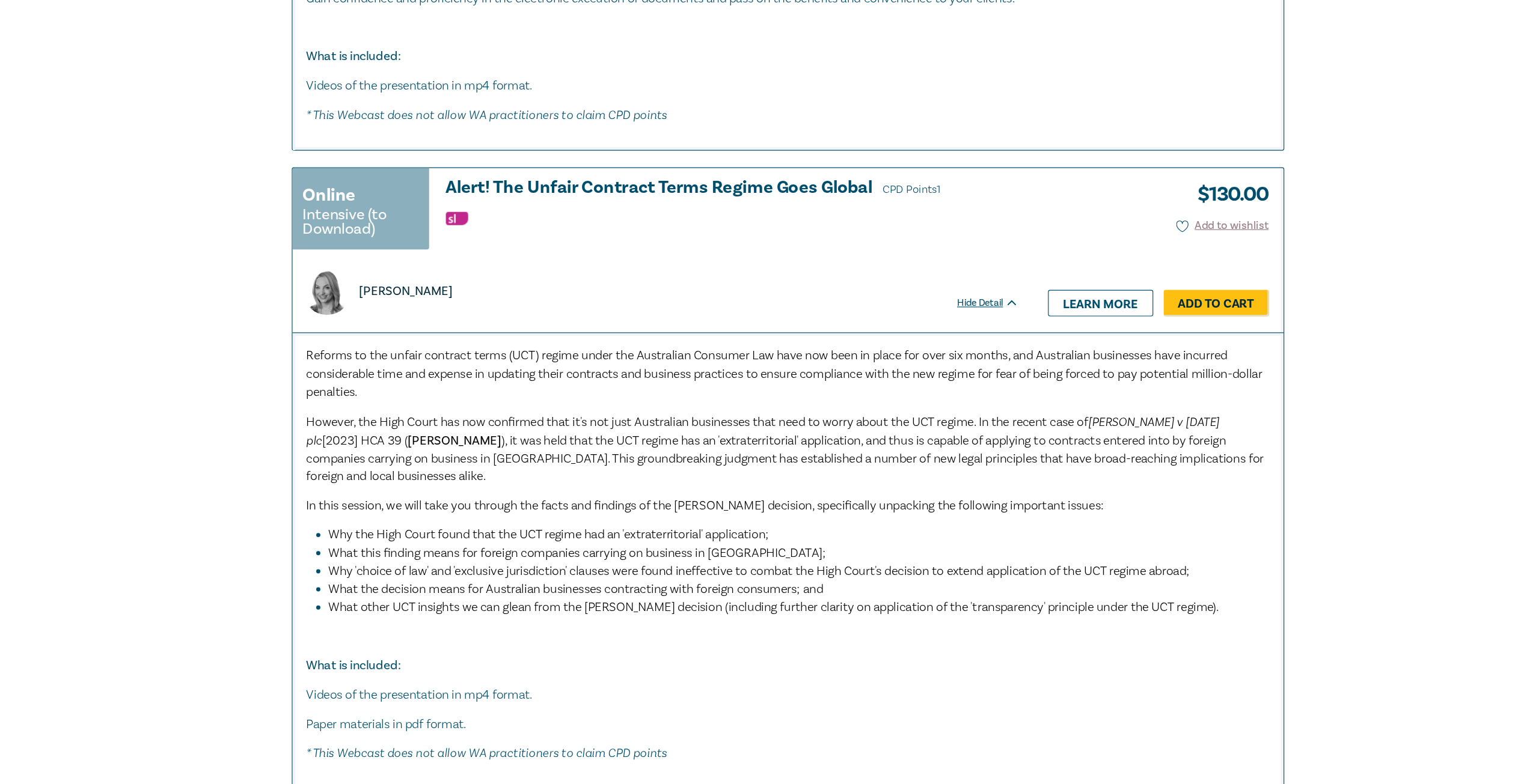
click at [539, 440] on span "), it was held that the UCT regime has an 'extraterritorial' application, and t…" at bounding box center [763, 447] width 826 height 45
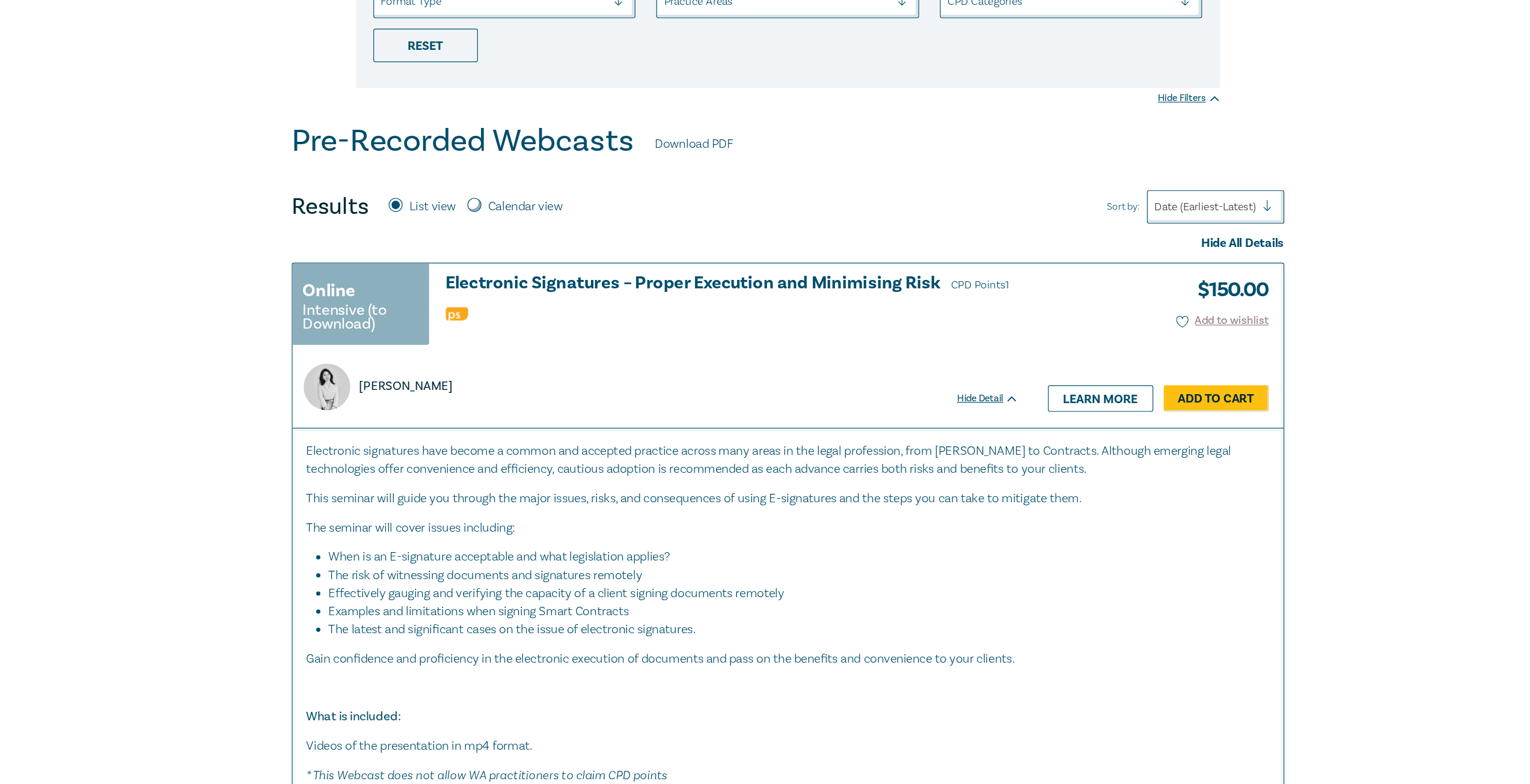
scroll to position [0, 0]
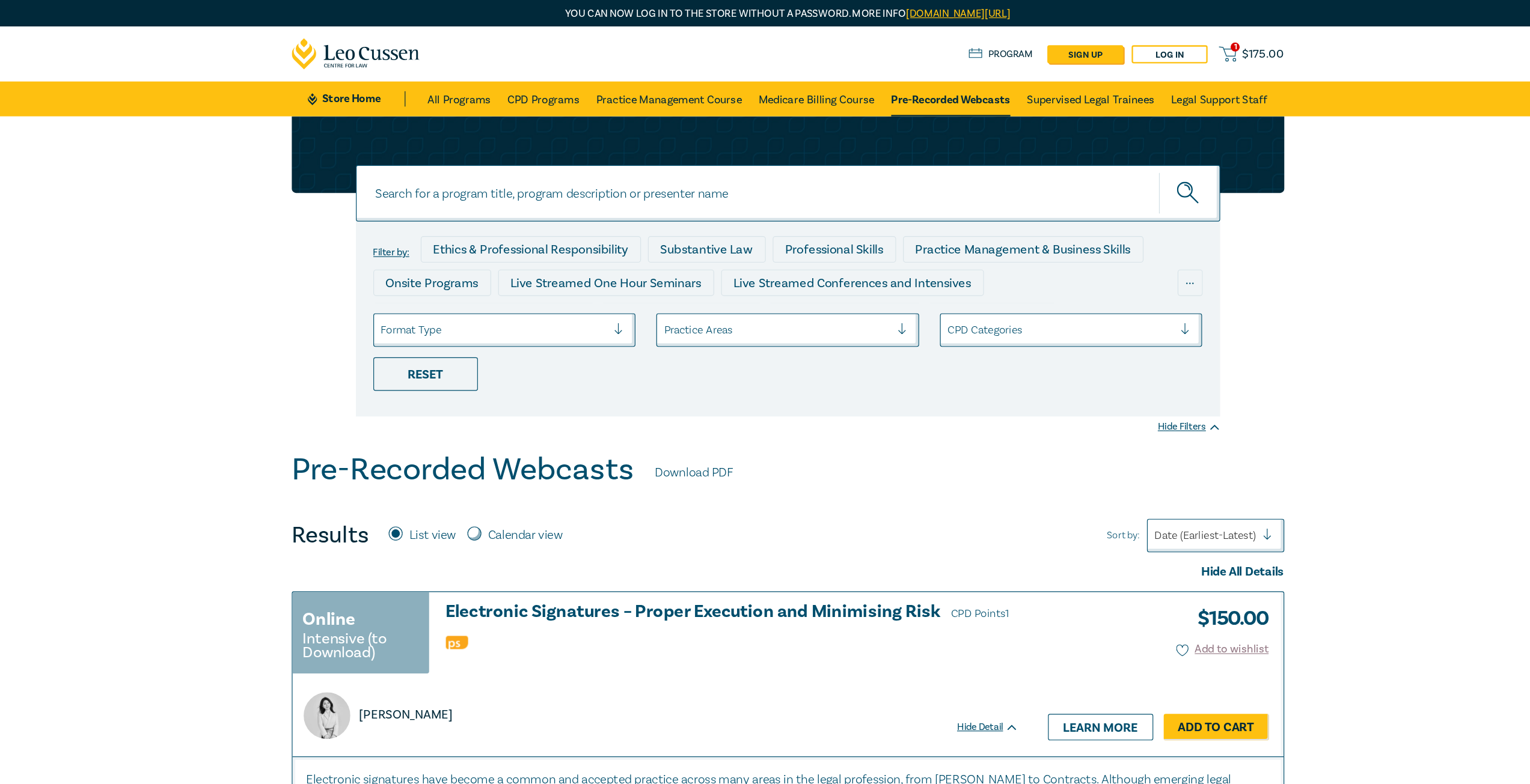
click at [1259, 306] on div "Filter by: Ethics & Professional Responsibility Substantive Law Professional Sk…" at bounding box center [765, 244] width 1530 height 289
click at [962, 49] on link "Program" at bounding box center [948, 47] width 56 height 13
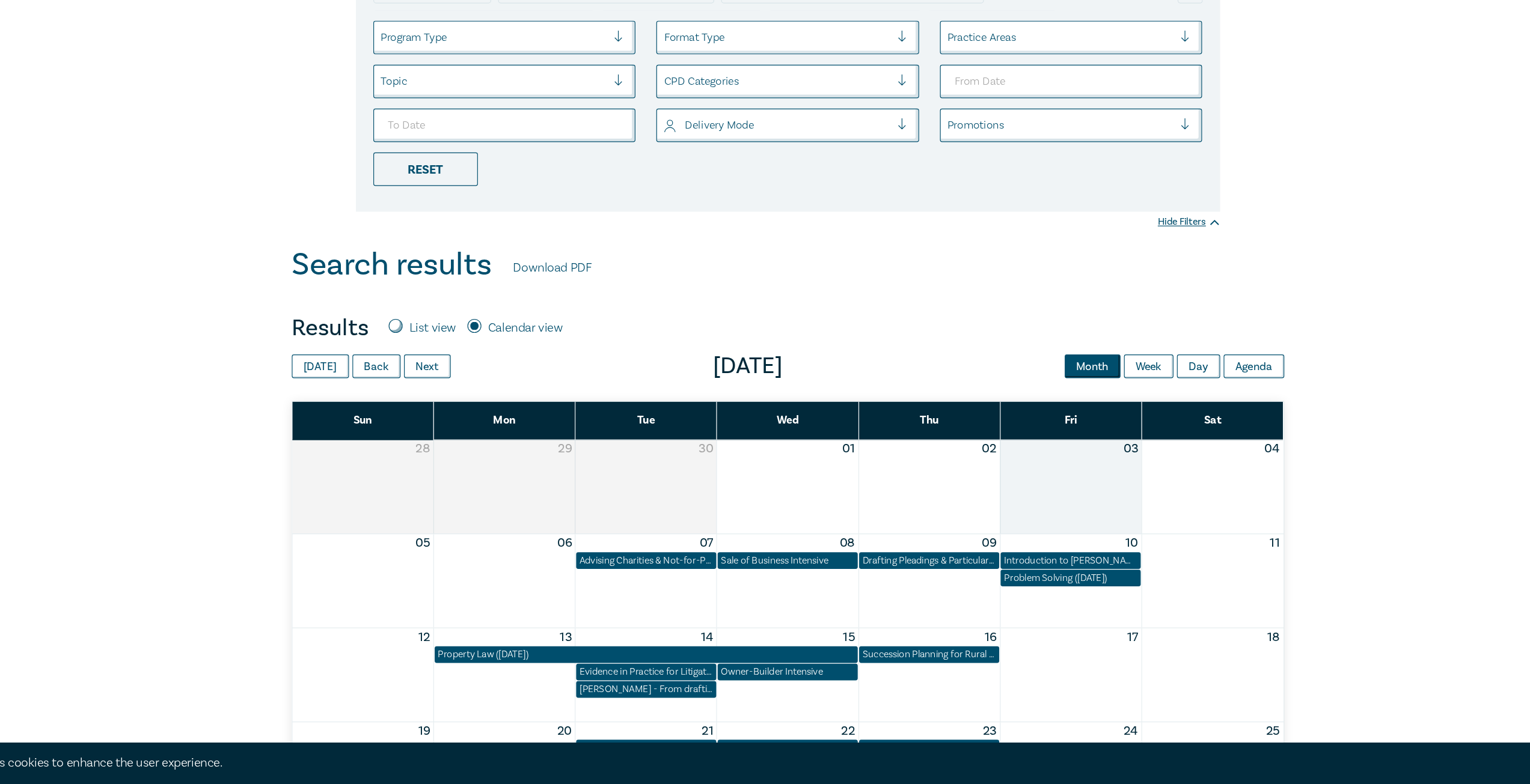
scroll to position [151, 0]
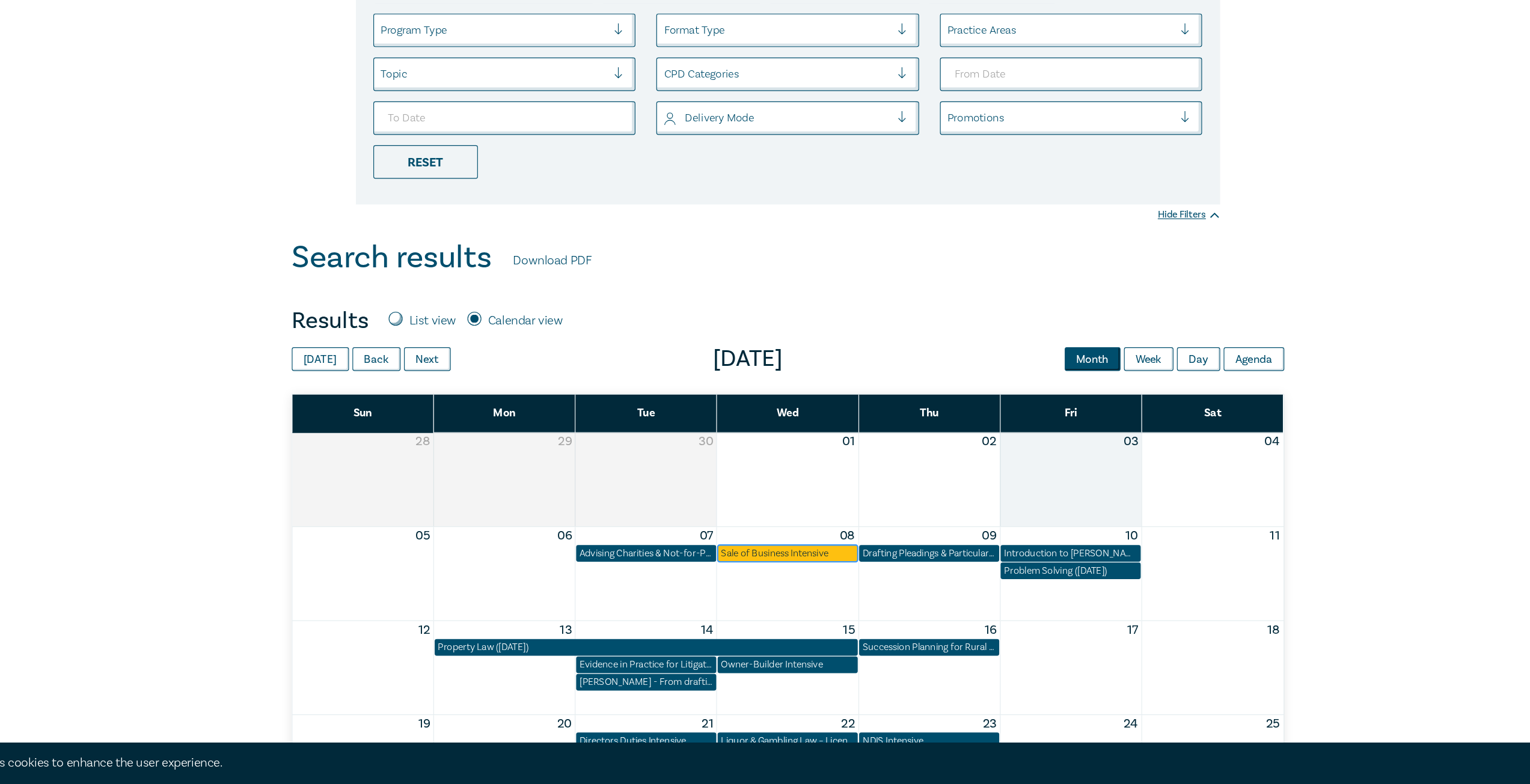
click at [760, 588] on div "Sale of Business Intensive" at bounding box center [765, 584] width 114 height 12
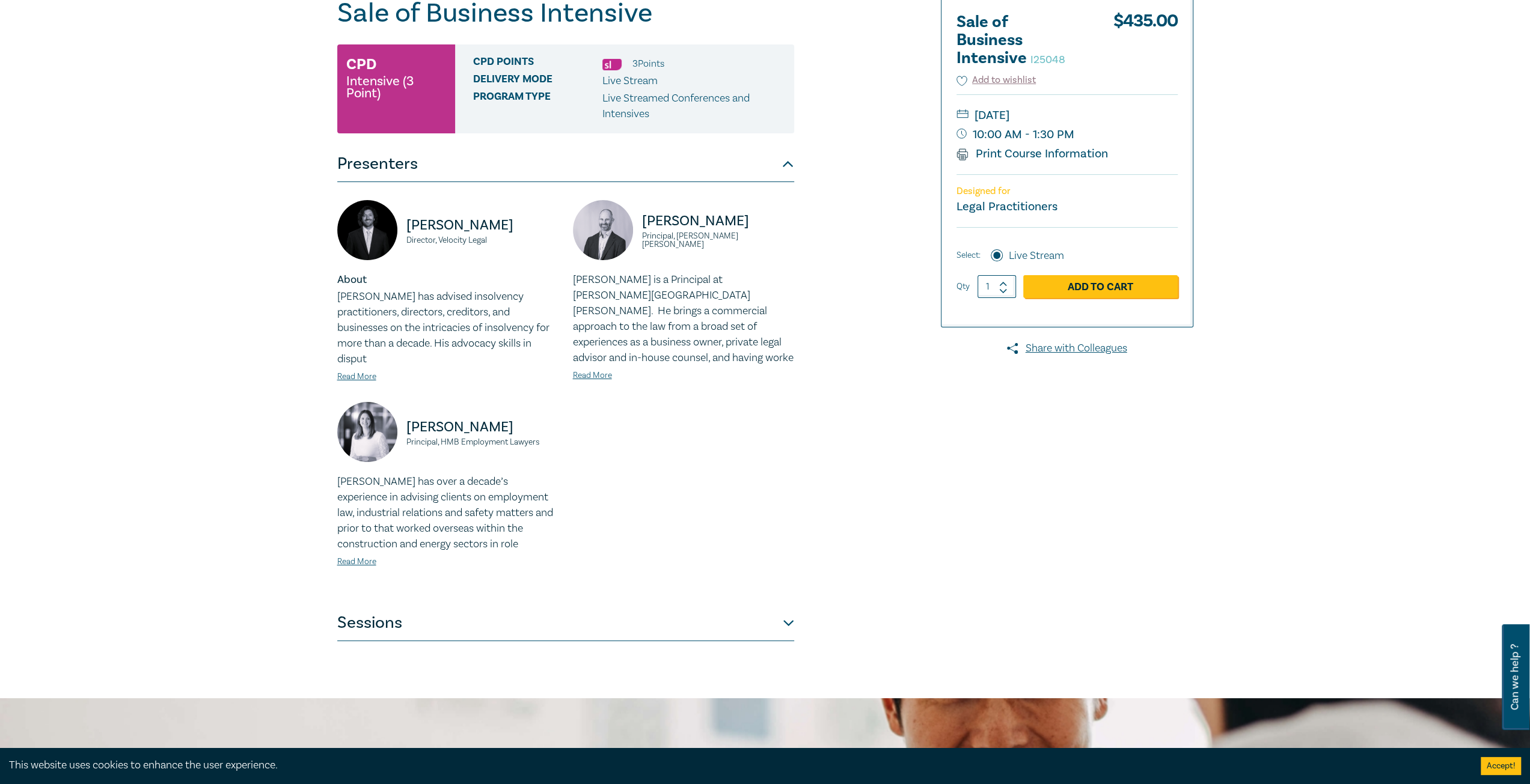
scroll to position [180, 0]
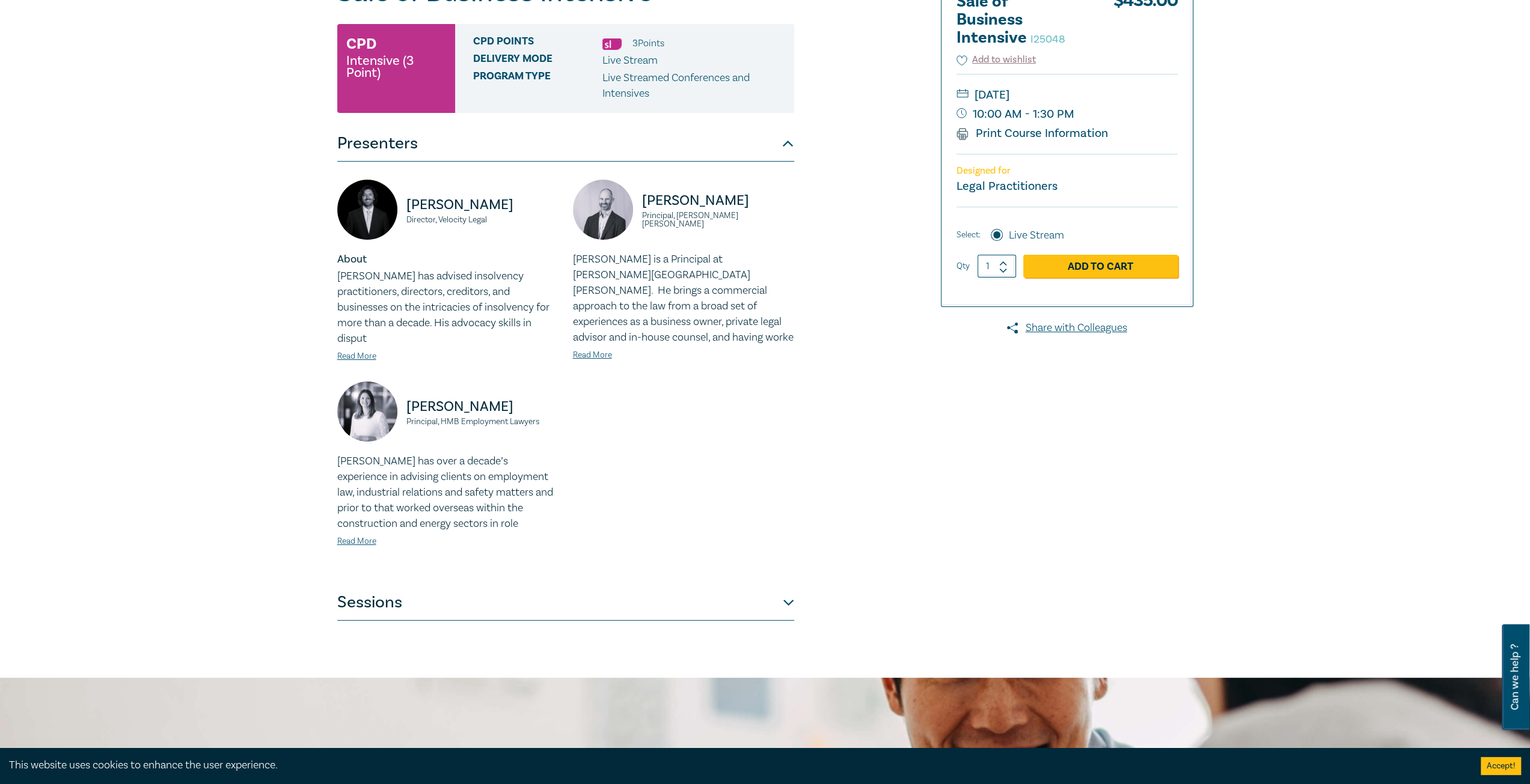
click at [702, 586] on button "Sessions" at bounding box center [565, 602] width 457 height 36
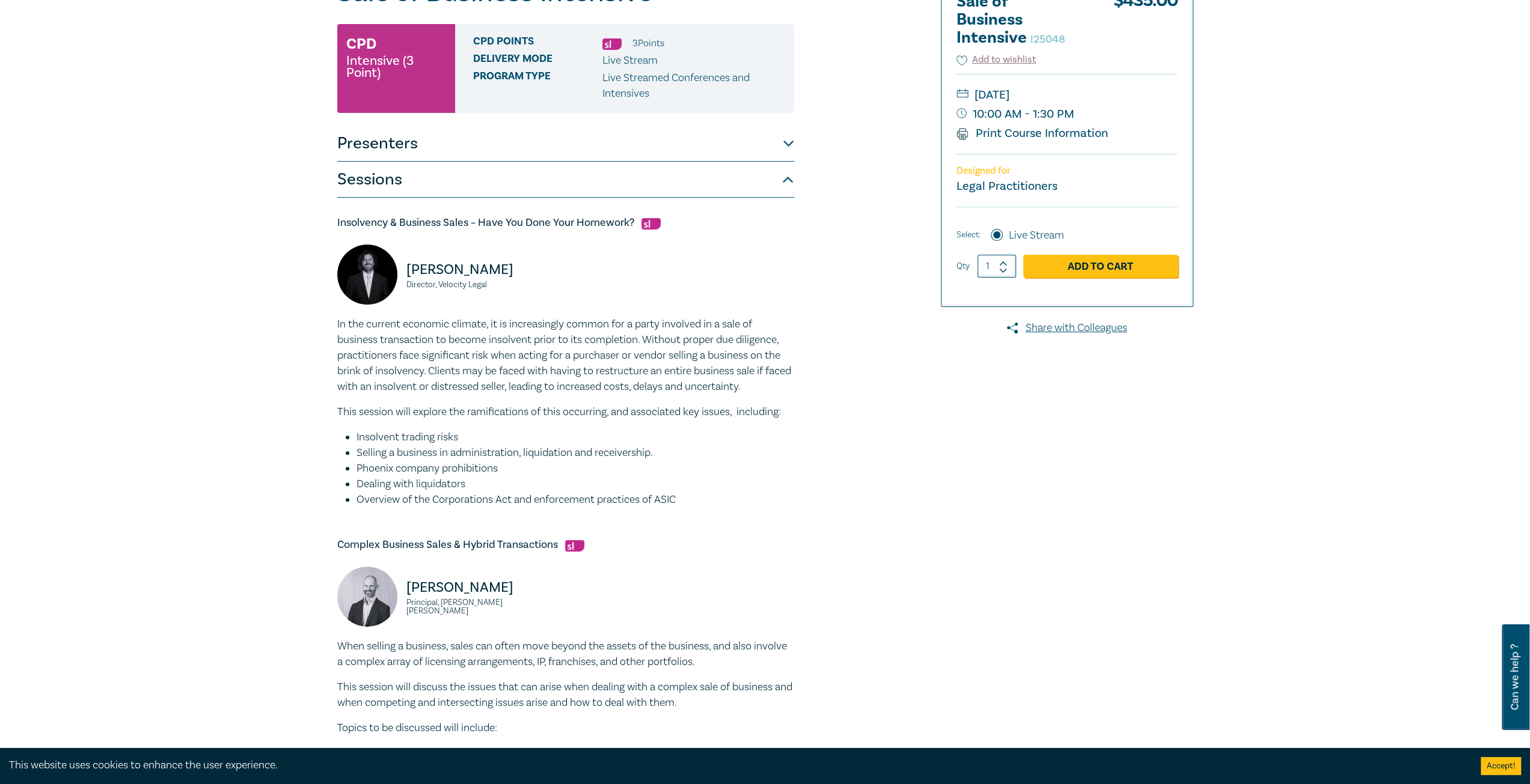
click at [710, 502] on li "Overview of the Corporations Act and enforcement practices of ASIC" at bounding box center [575, 500] width 437 height 16
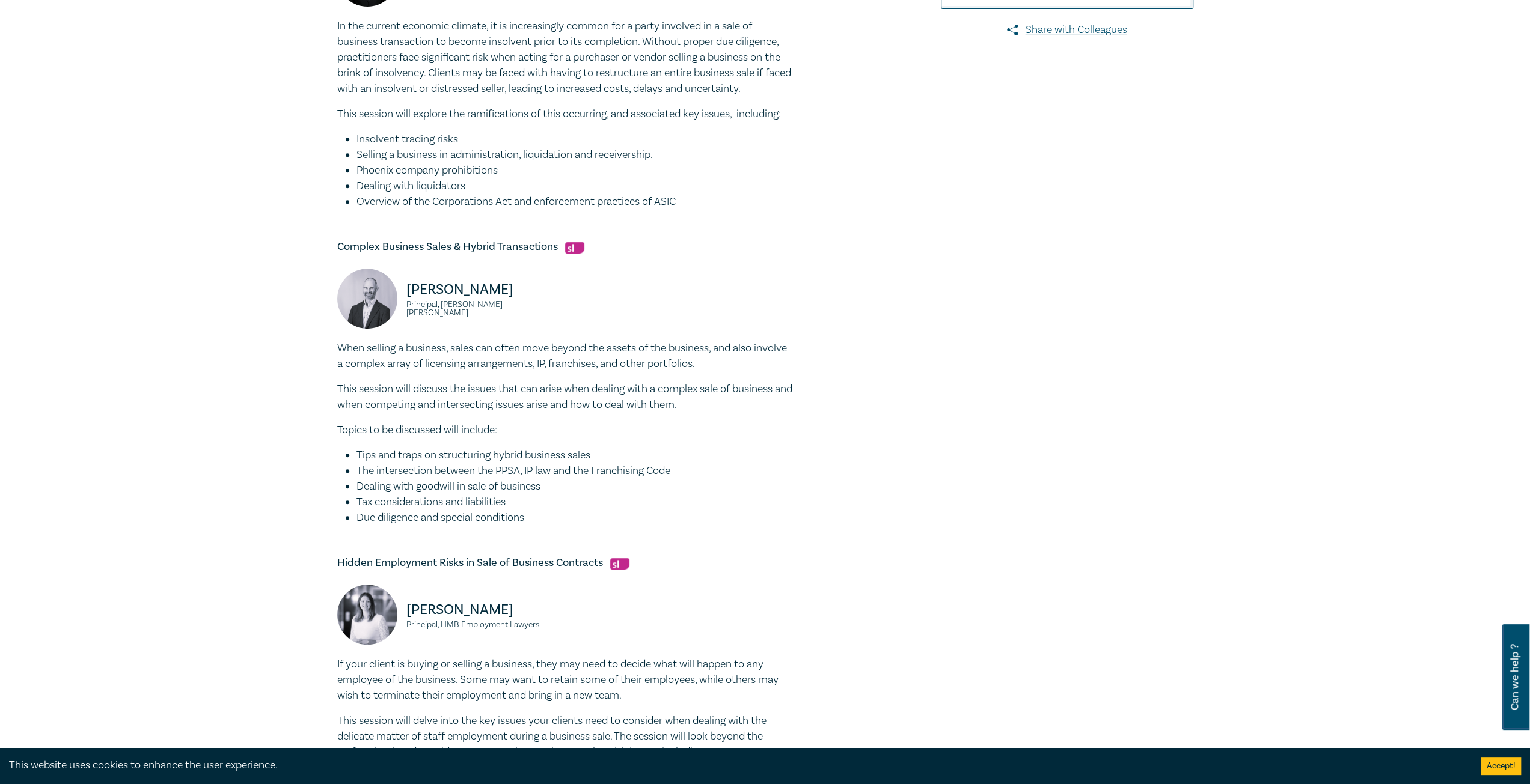
scroll to position [481, 0]
click at [401, 494] on li "Tax considerations and liabilities" at bounding box center [575, 500] width 437 height 16
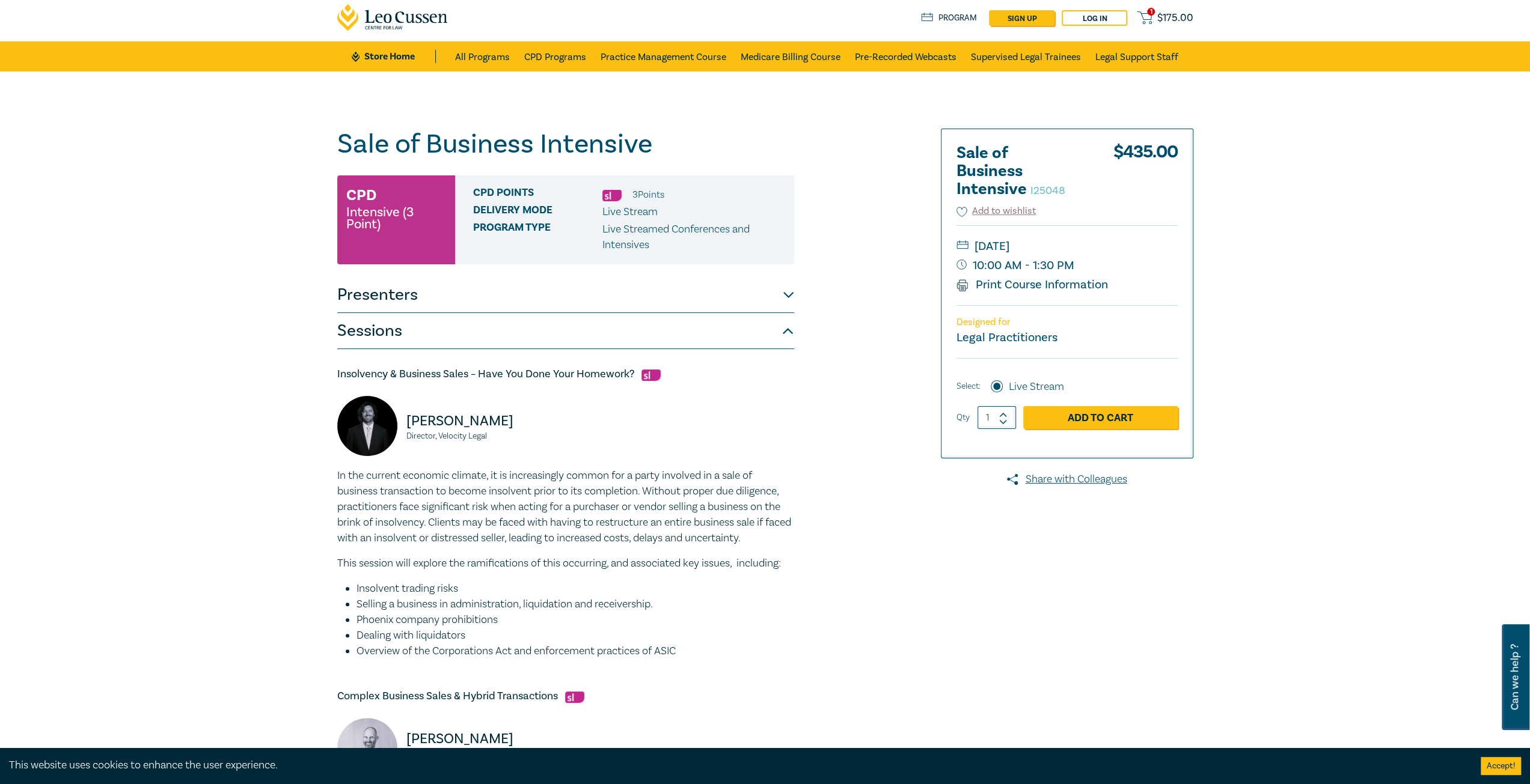
scroll to position [0, 0]
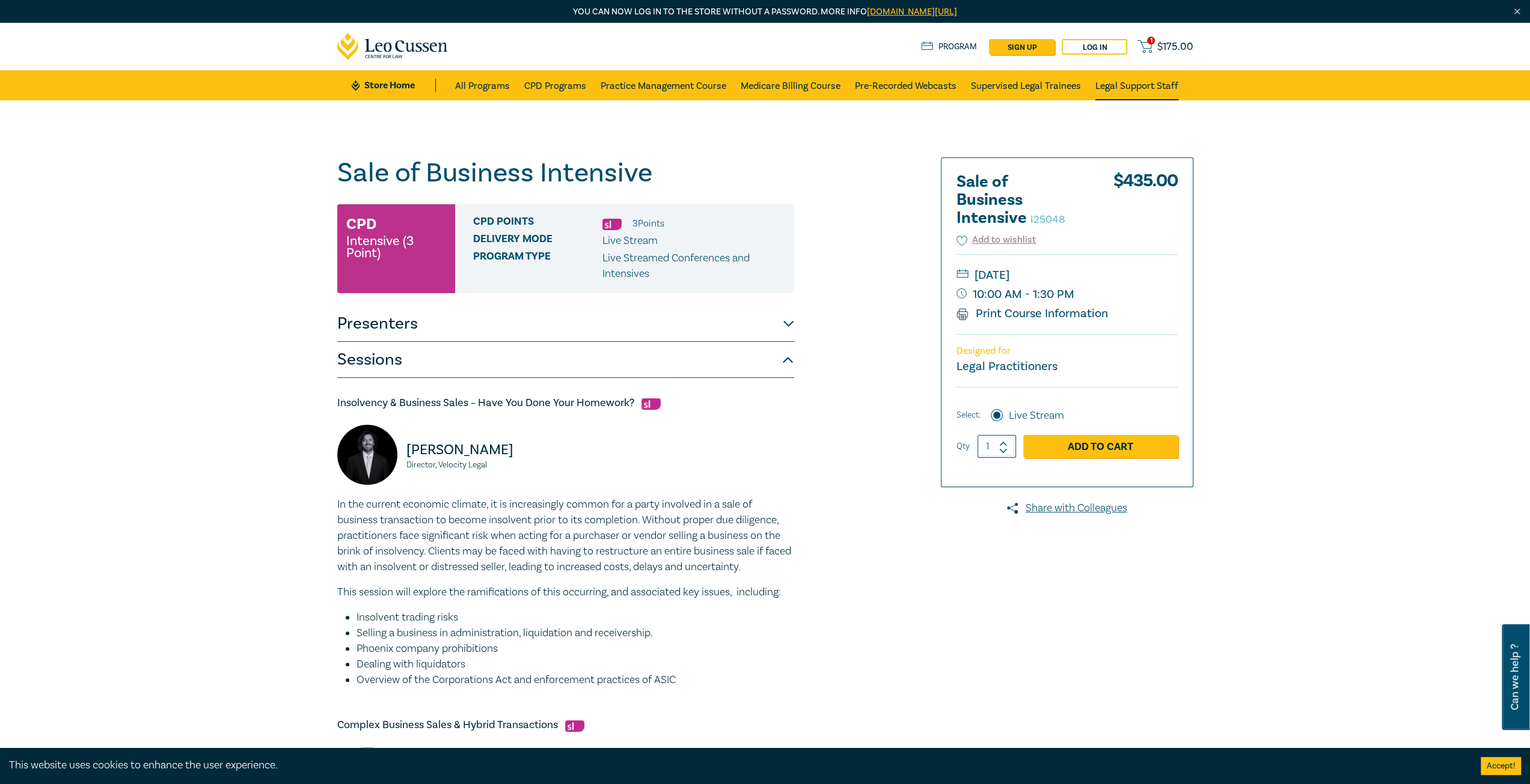
click at [1147, 86] on link "Legal Support Staff" at bounding box center [1136, 85] width 83 height 30
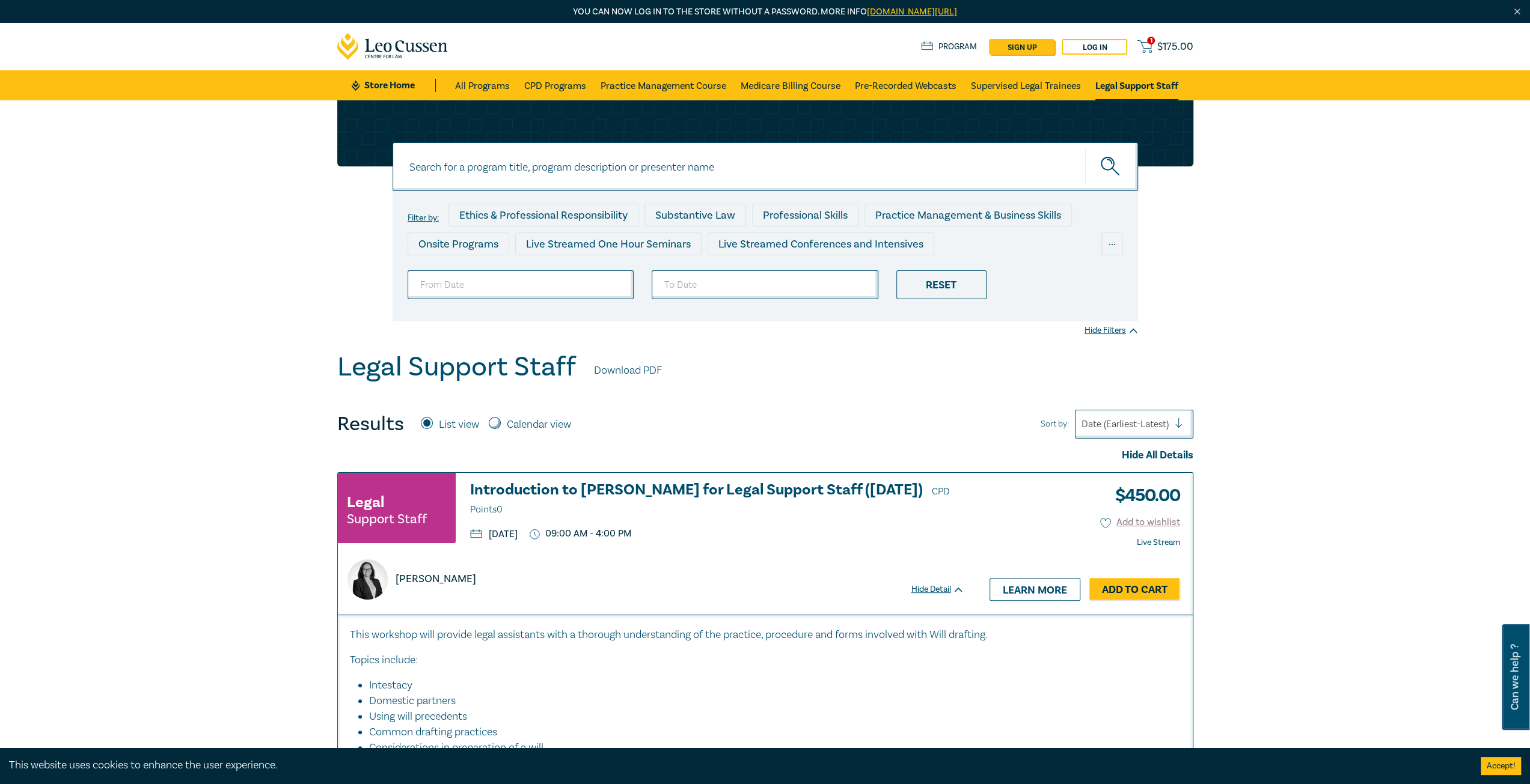
click at [1126, 87] on link "Legal Support Staff" at bounding box center [1136, 85] width 83 height 30
click at [968, 44] on link "Program" at bounding box center [948, 47] width 56 height 13
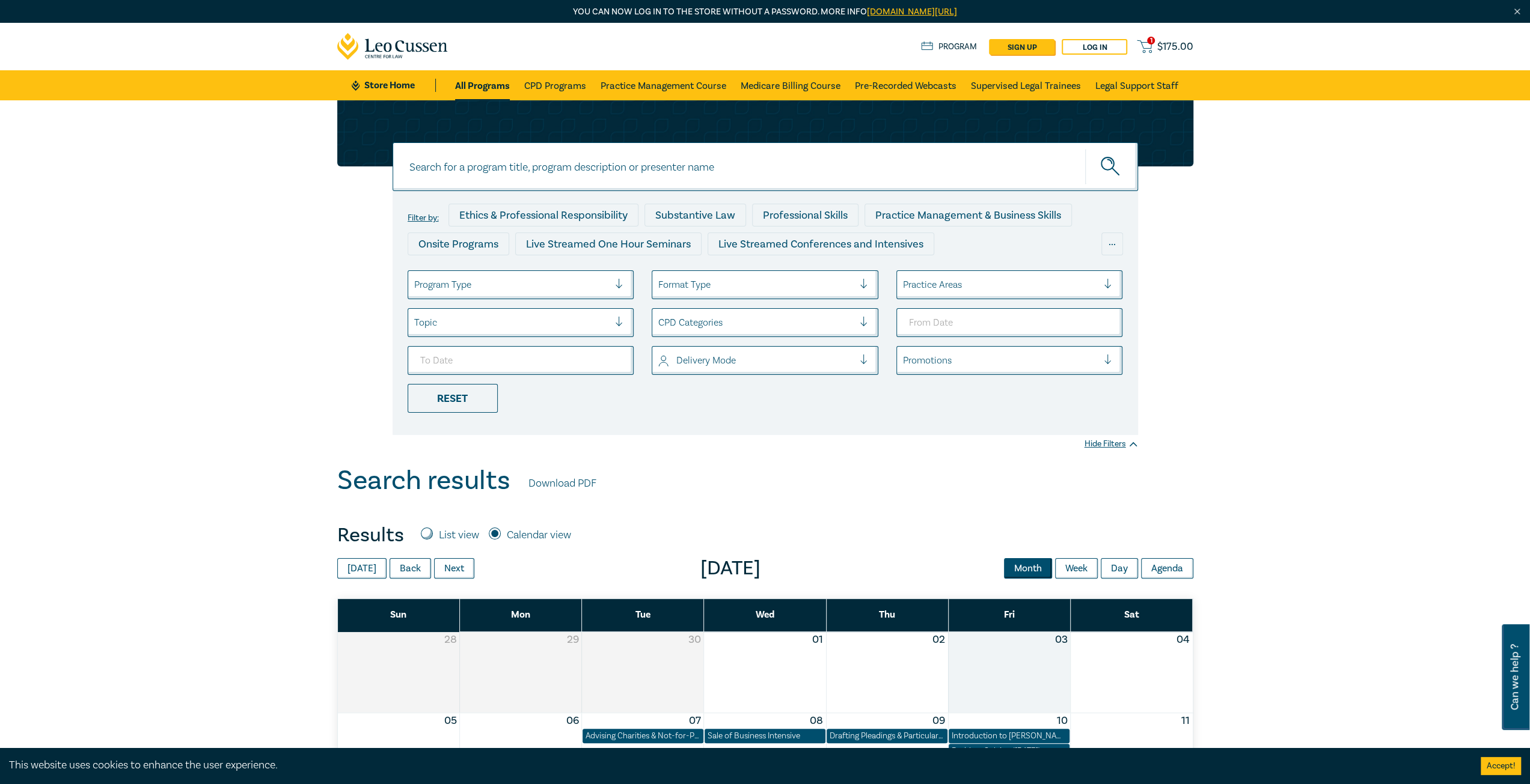
scroll to position [360, 0]
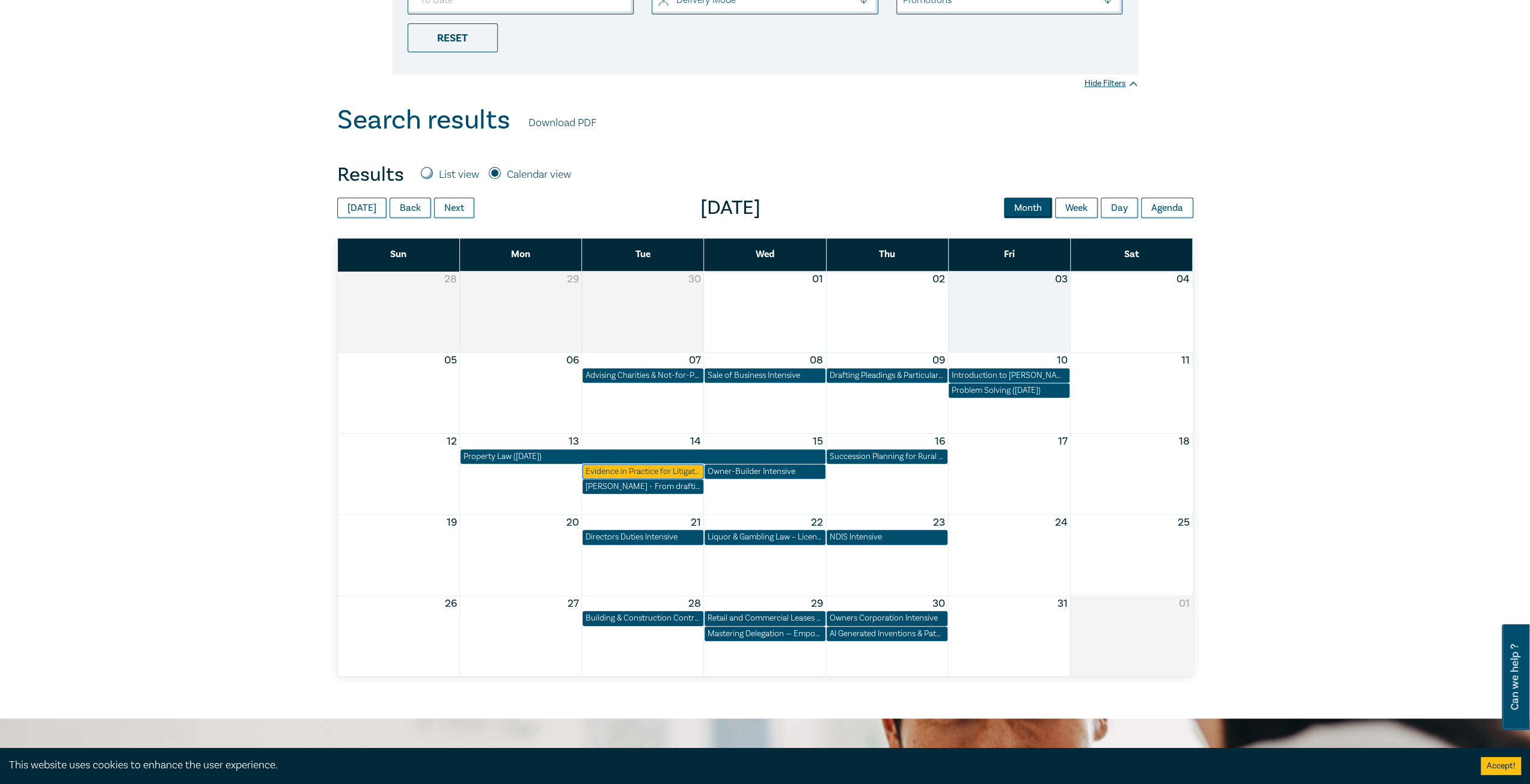
click at [610, 468] on div "Evidence in Practice for Litigators ([DATE])" at bounding box center [643, 471] width 114 height 12
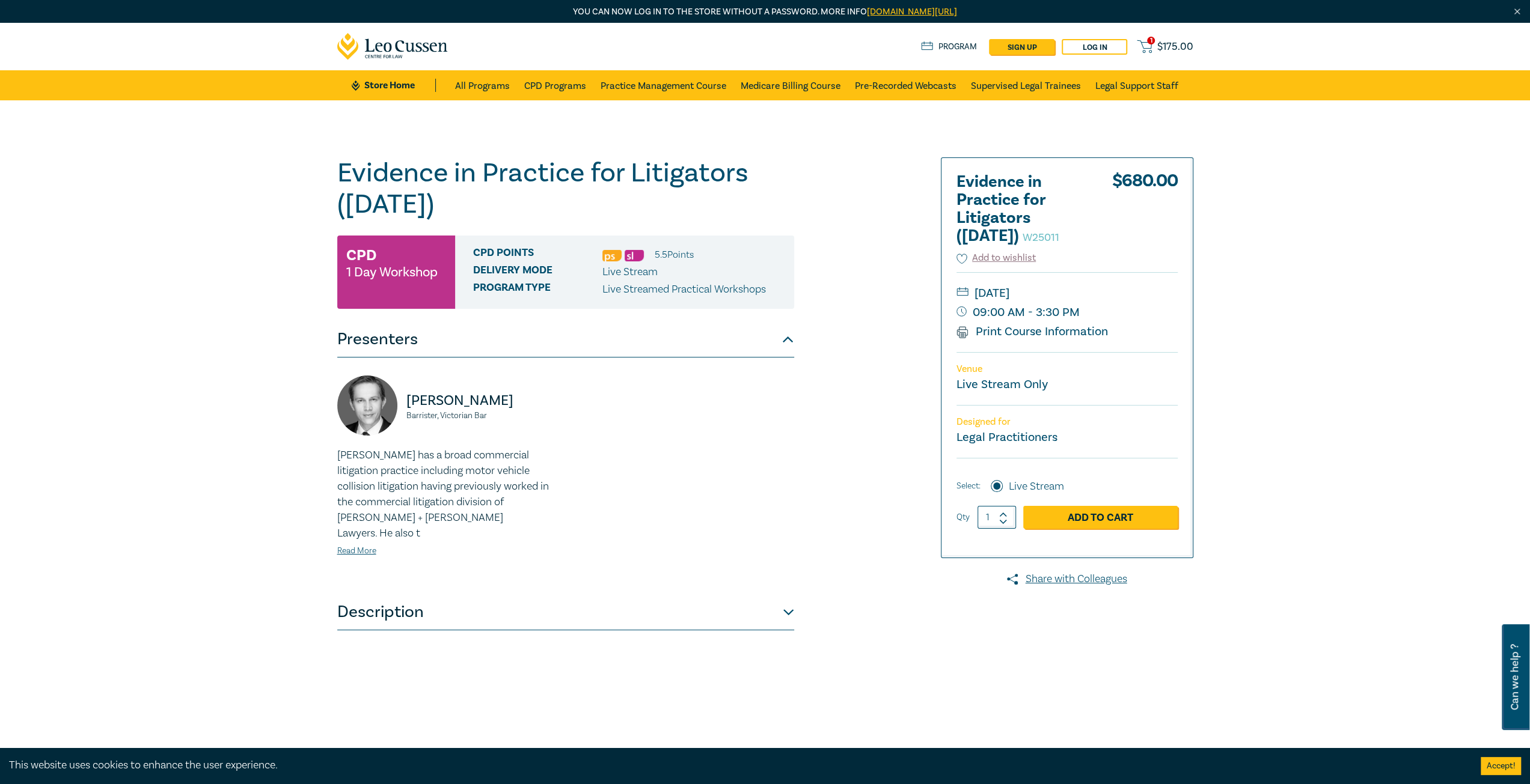
click at [404, 598] on button "Description" at bounding box center [565, 612] width 457 height 36
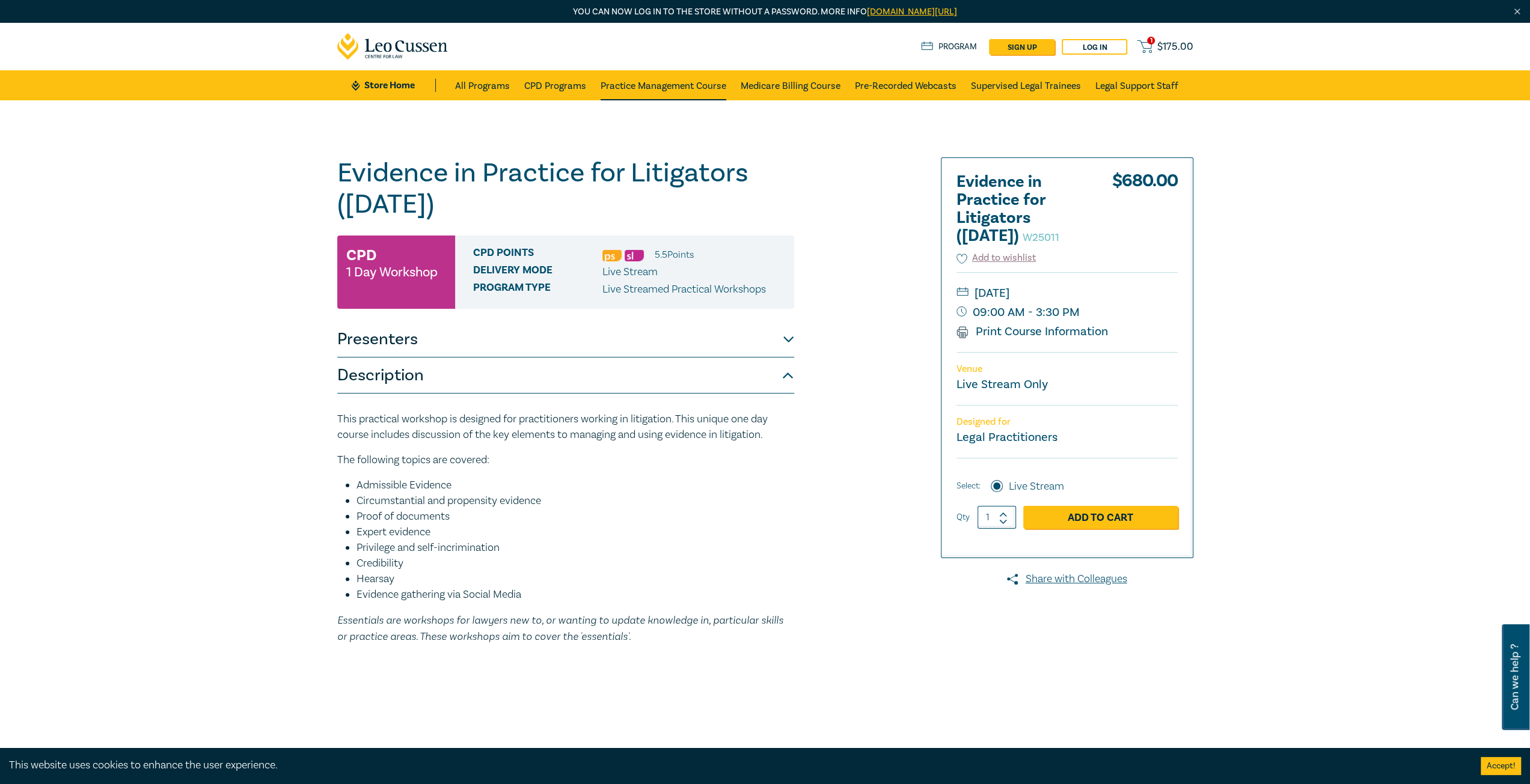
click at [630, 87] on link "Practice Management Course" at bounding box center [664, 85] width 126 height 30
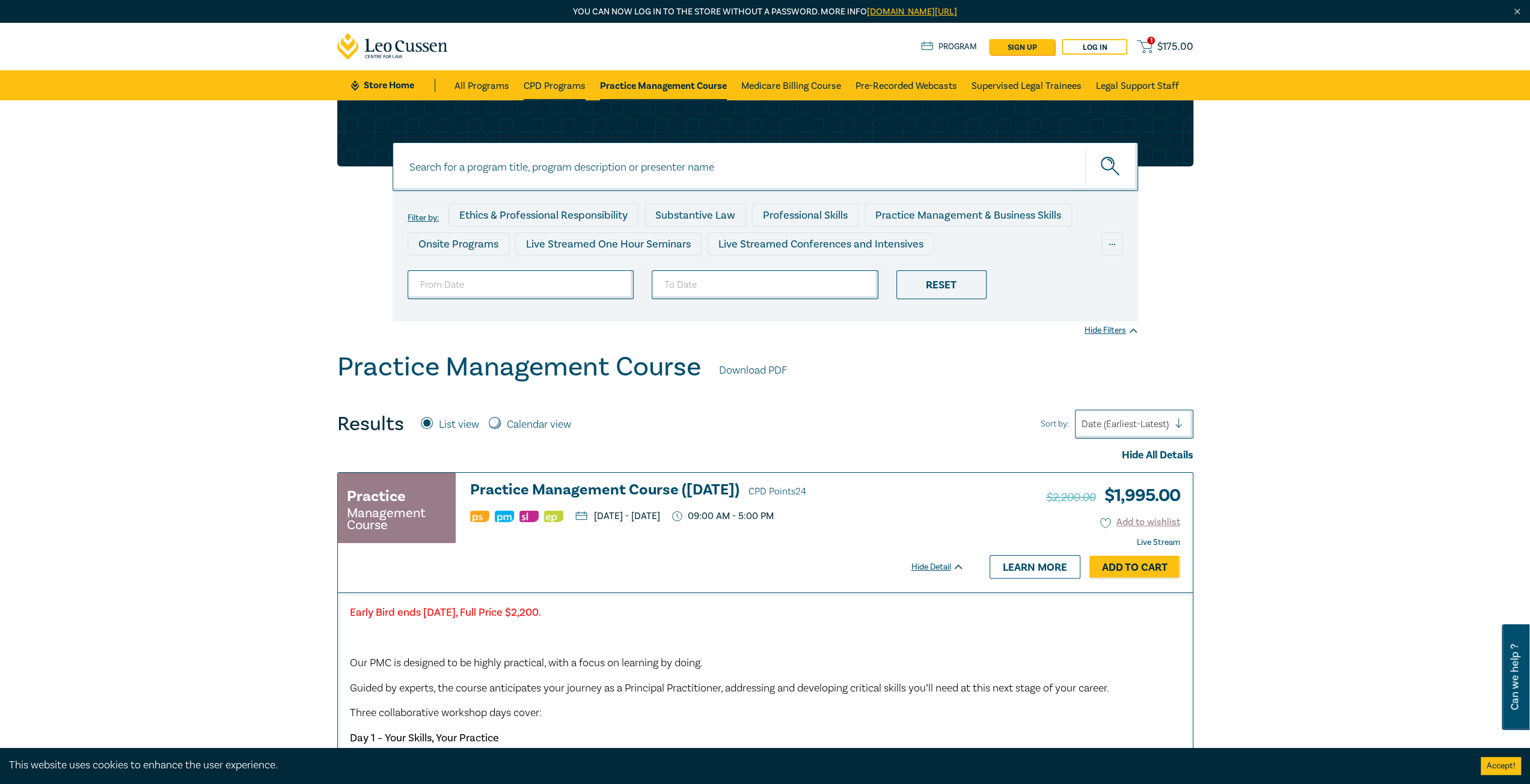
click at [559, 83] on link "CPD Programs" at bounding box center [555, 85] width 62 height 30
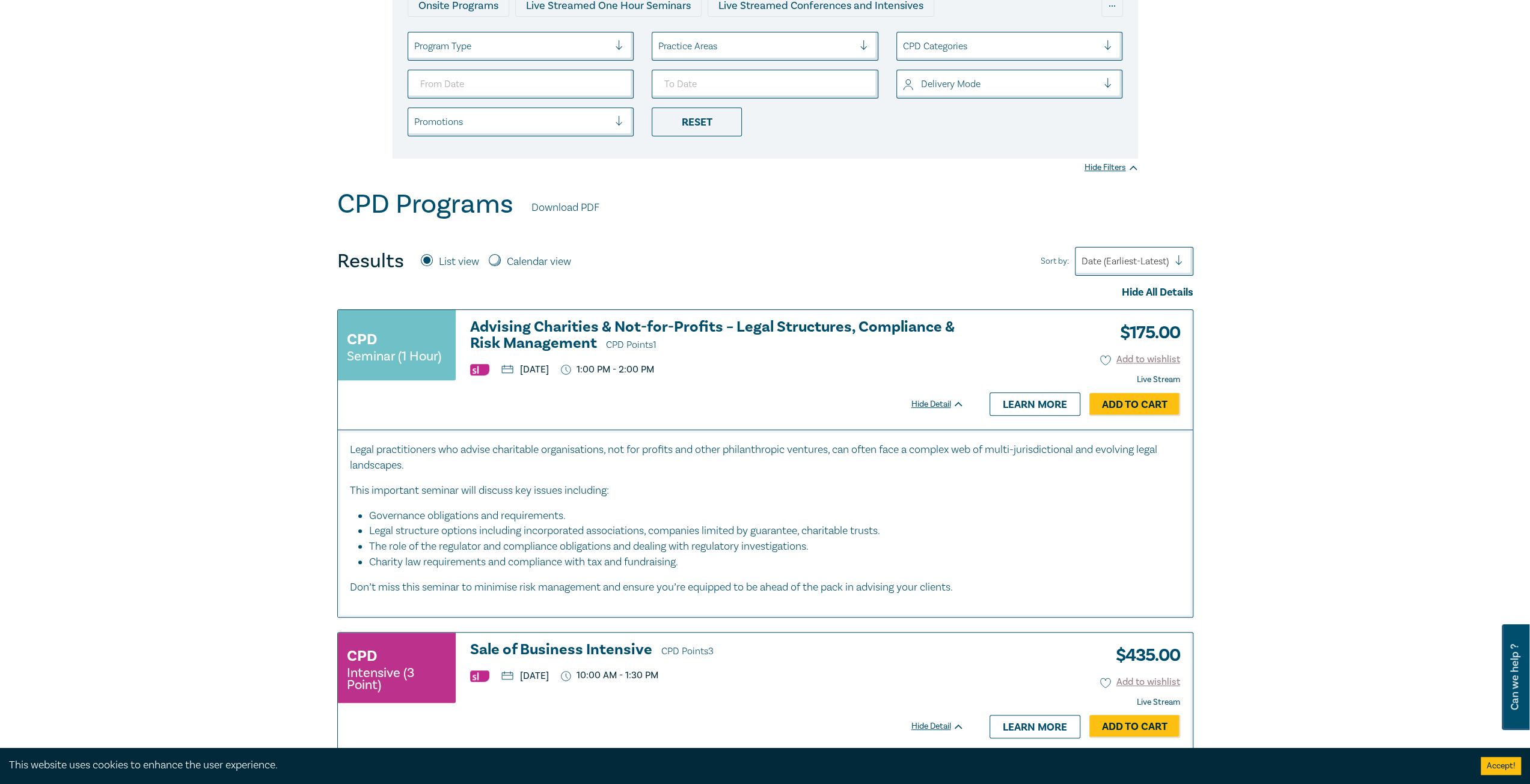
scroll to position [240, 0]
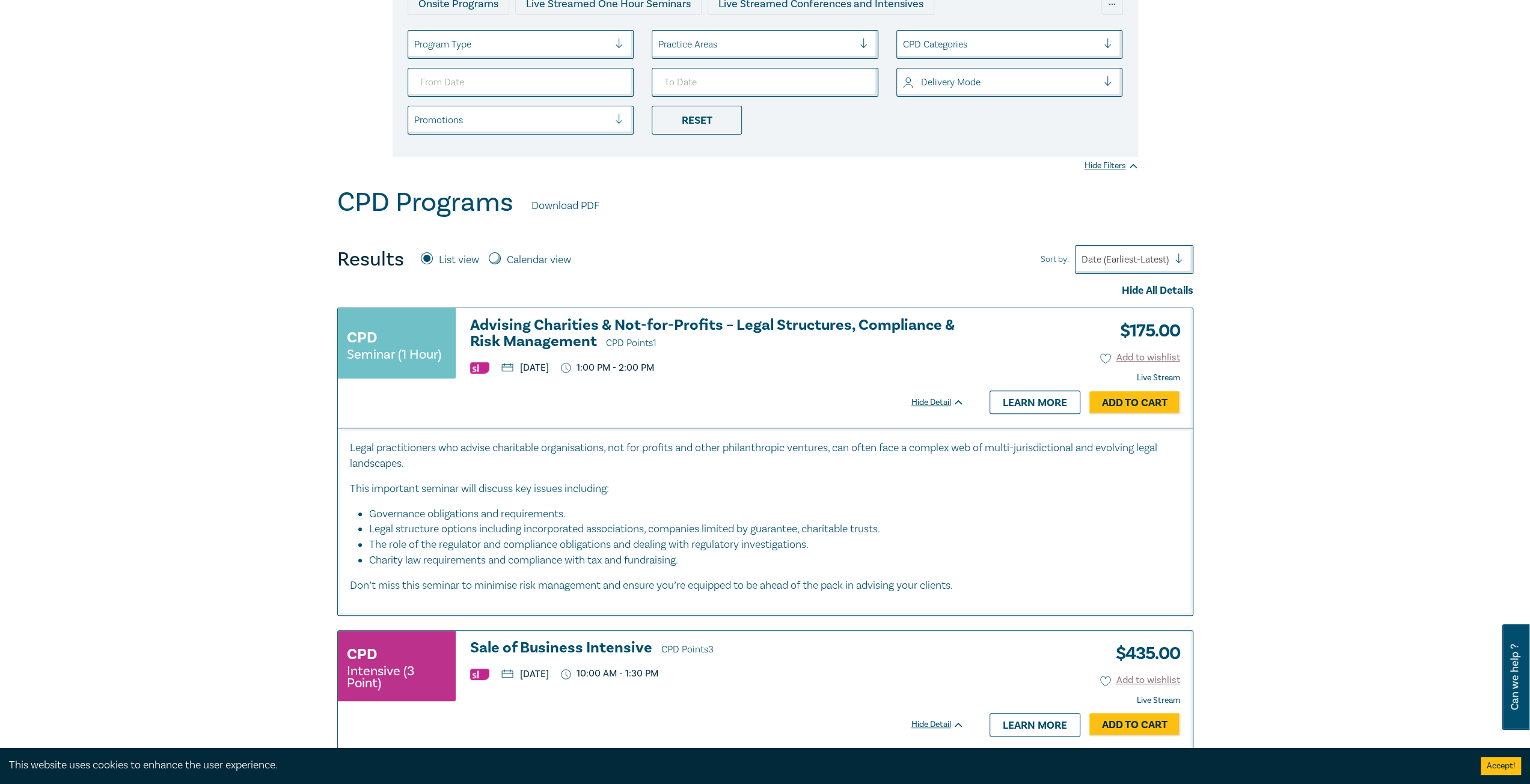
click at [878, 581] on p "Don’t miss this seminar to minimise risk management and ensure you’re equipped …" at bounding box center [765, 586] width 831 height 16
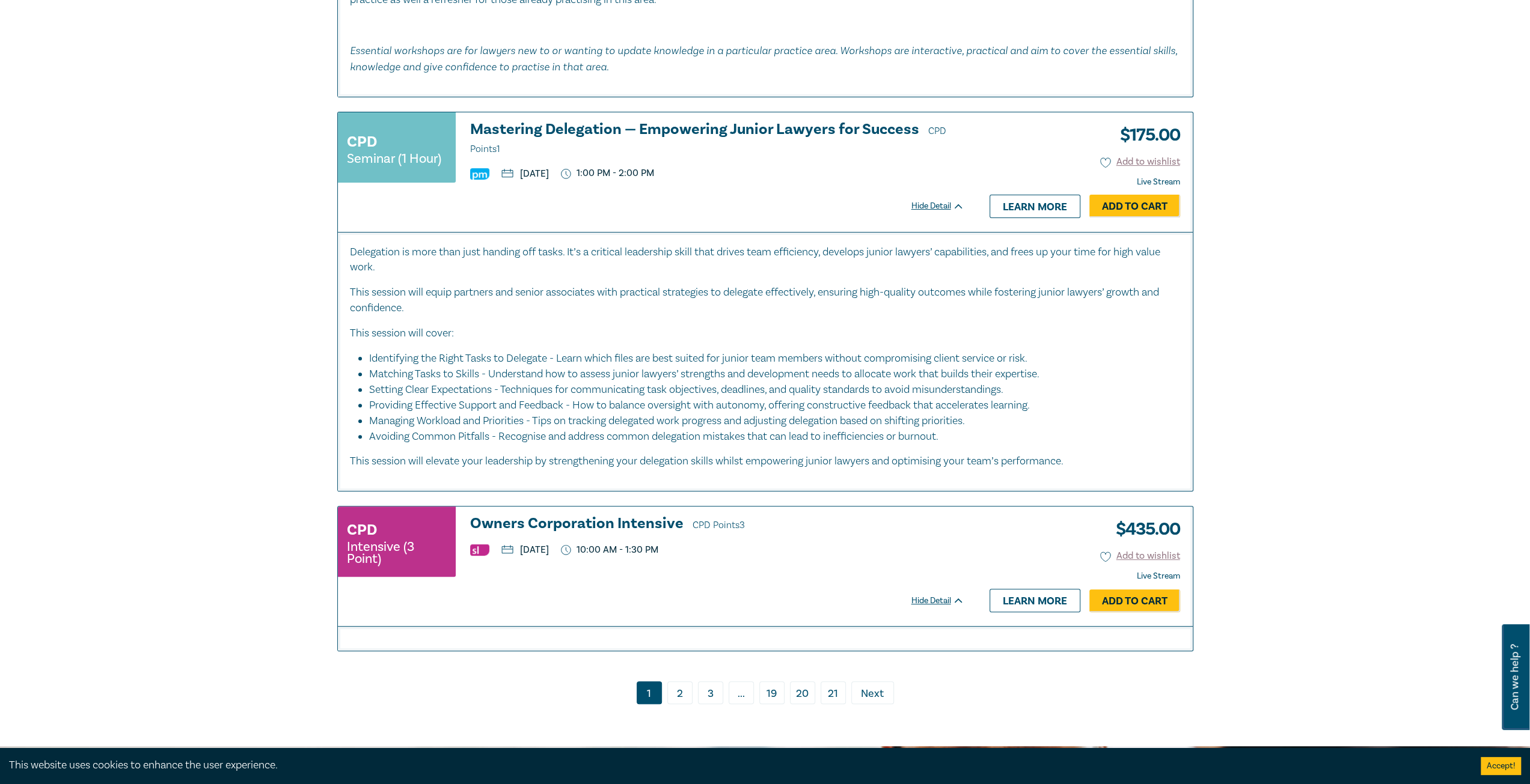
scroll to position [4867, 0]
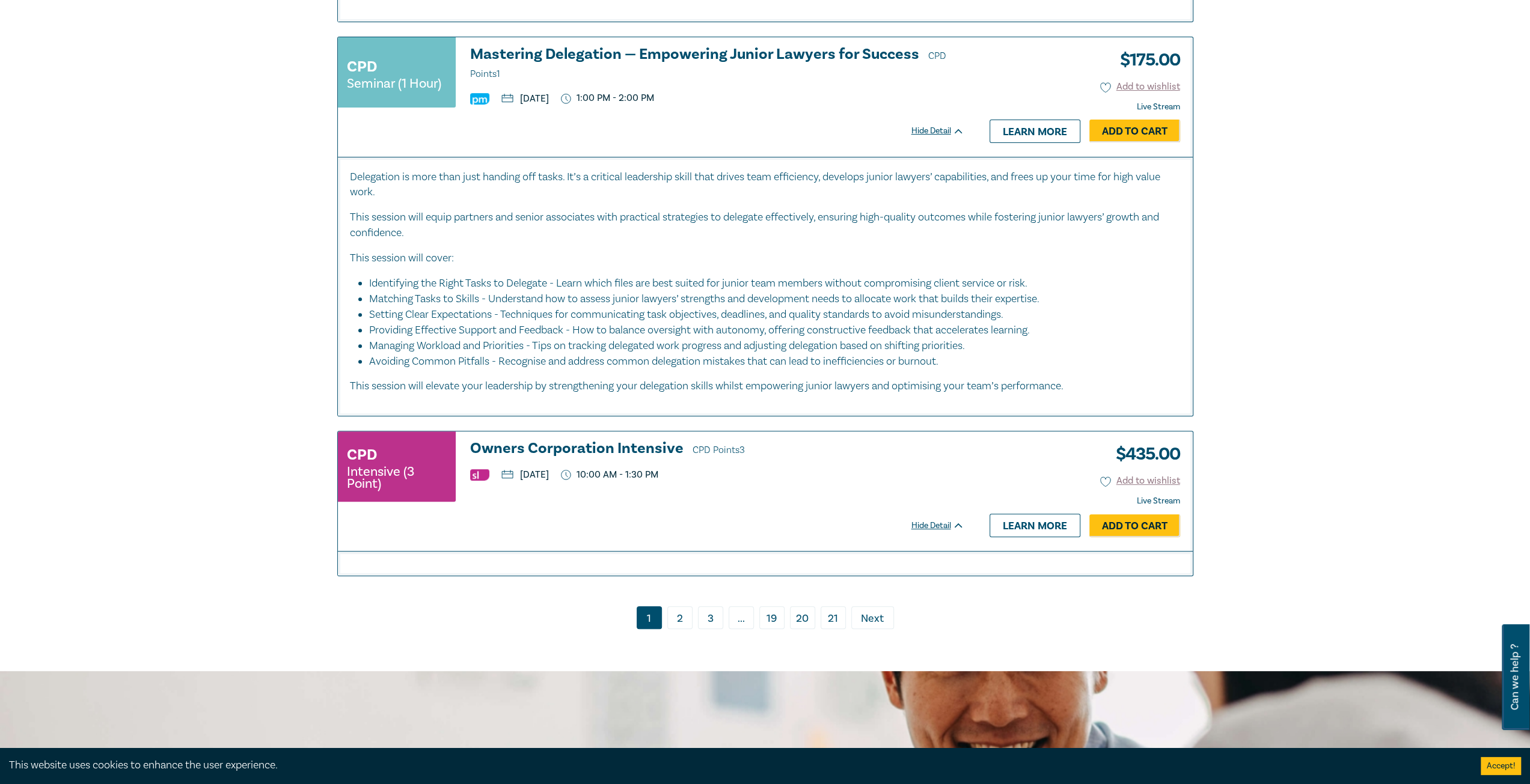
click at [678, 606] on link "2" at bounding box center [680, 617] width 25 height 23
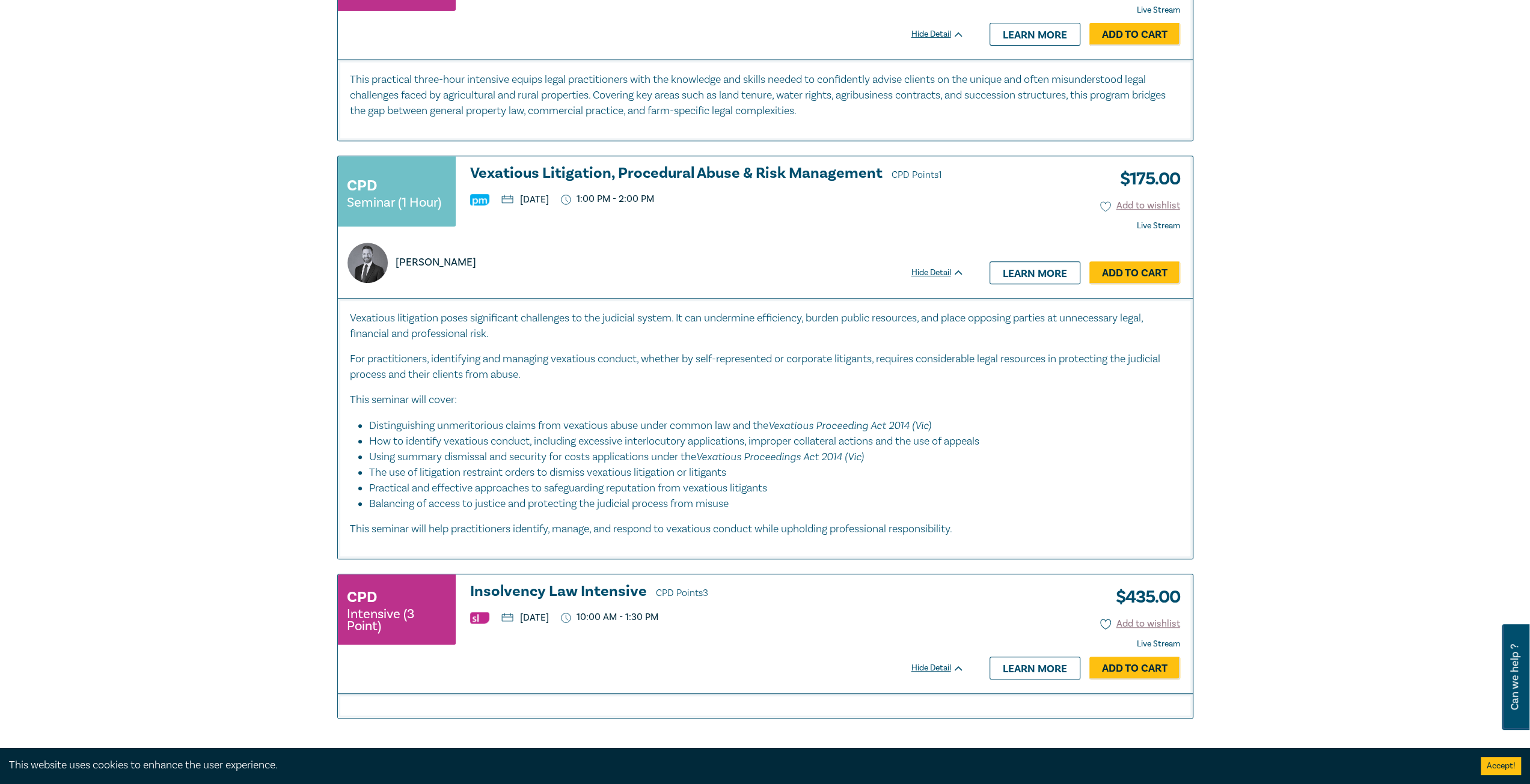
scroll to position [5407, 0]
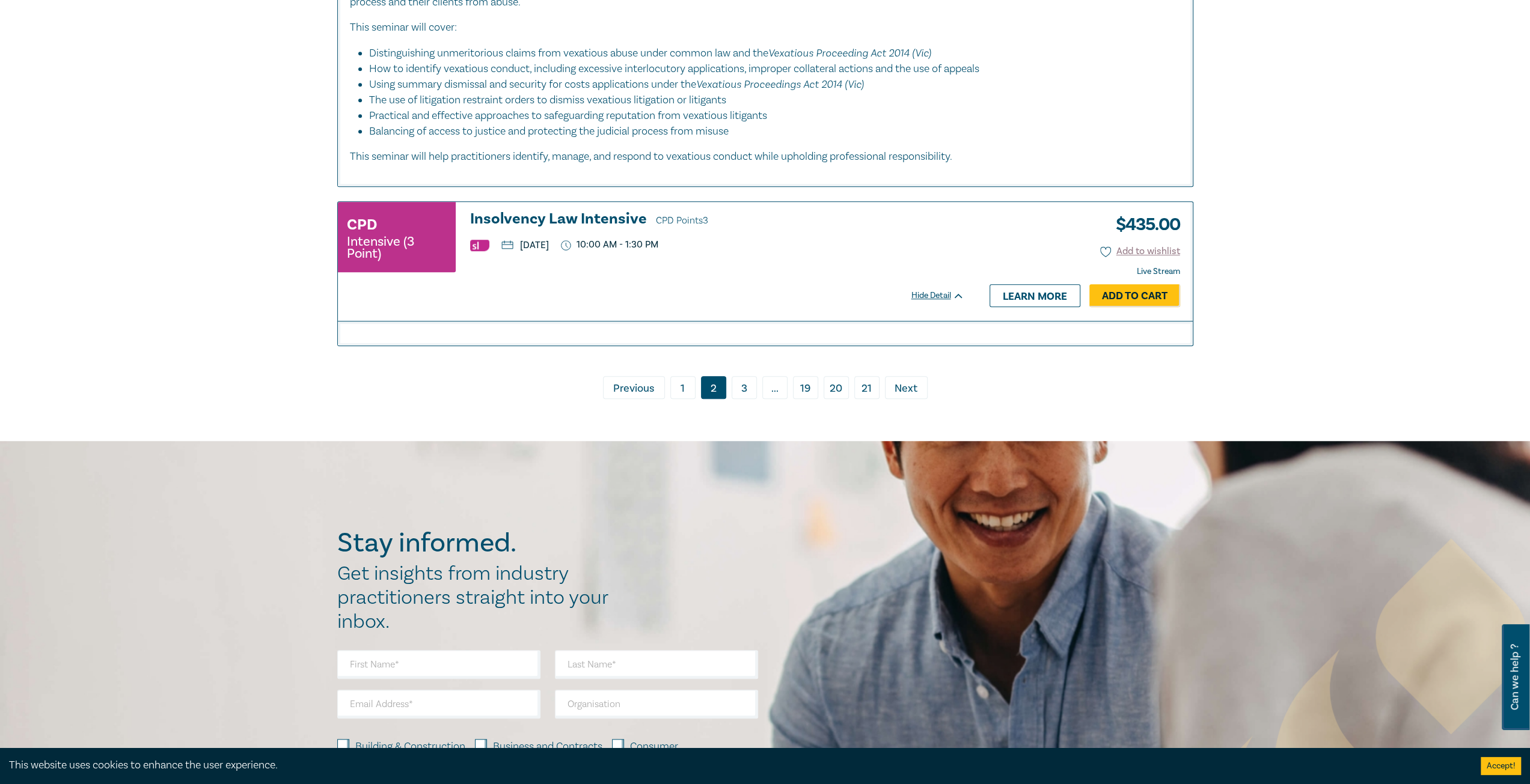
drag, startPoint x: 741, startPoint y: 391, endPoint x: 782, endPoint y: 540, distance: 154.5
click at [742, 391] on link "3" at bounding box center [744, 388] width 25 height 23
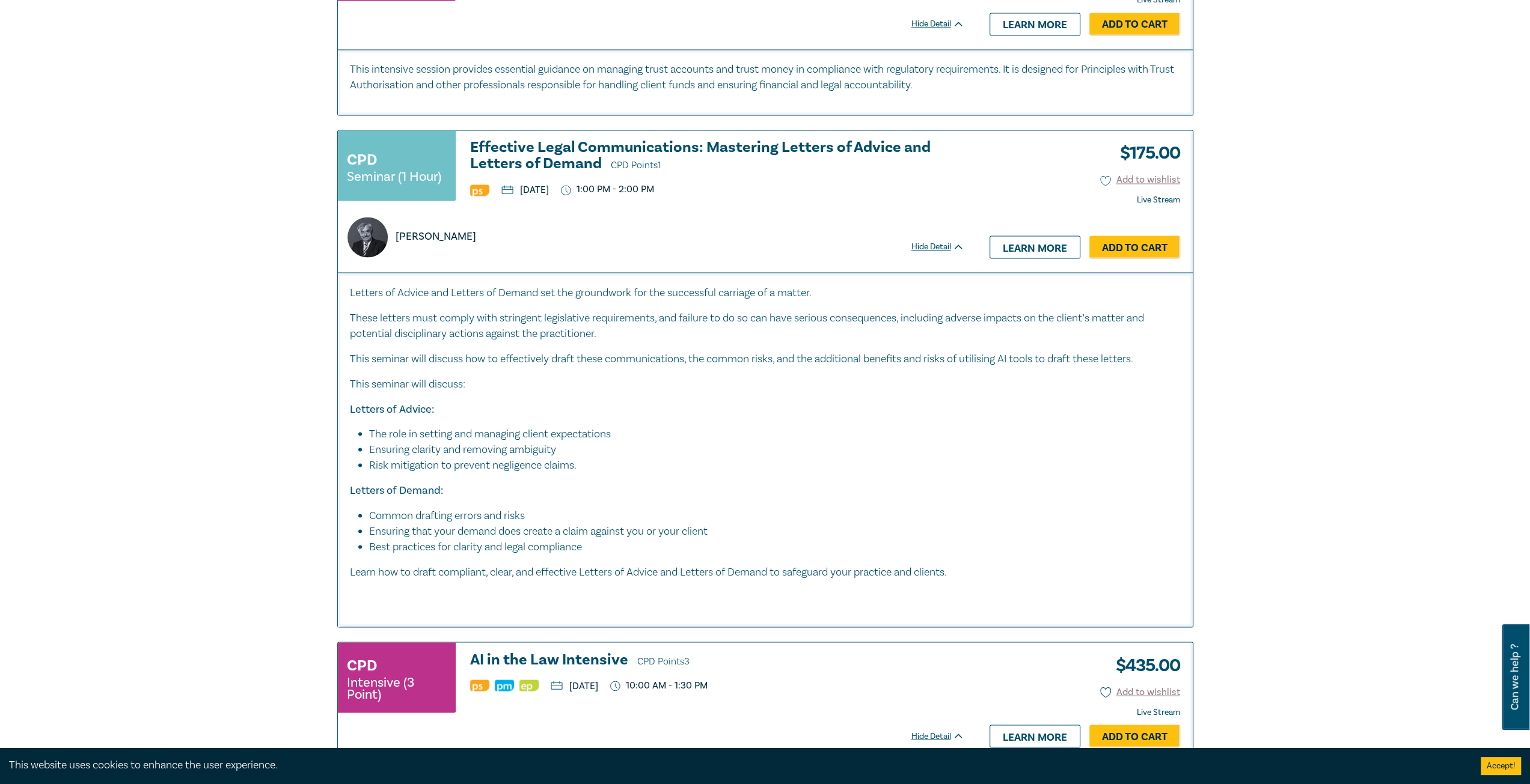
scroll to position [2223, 0]
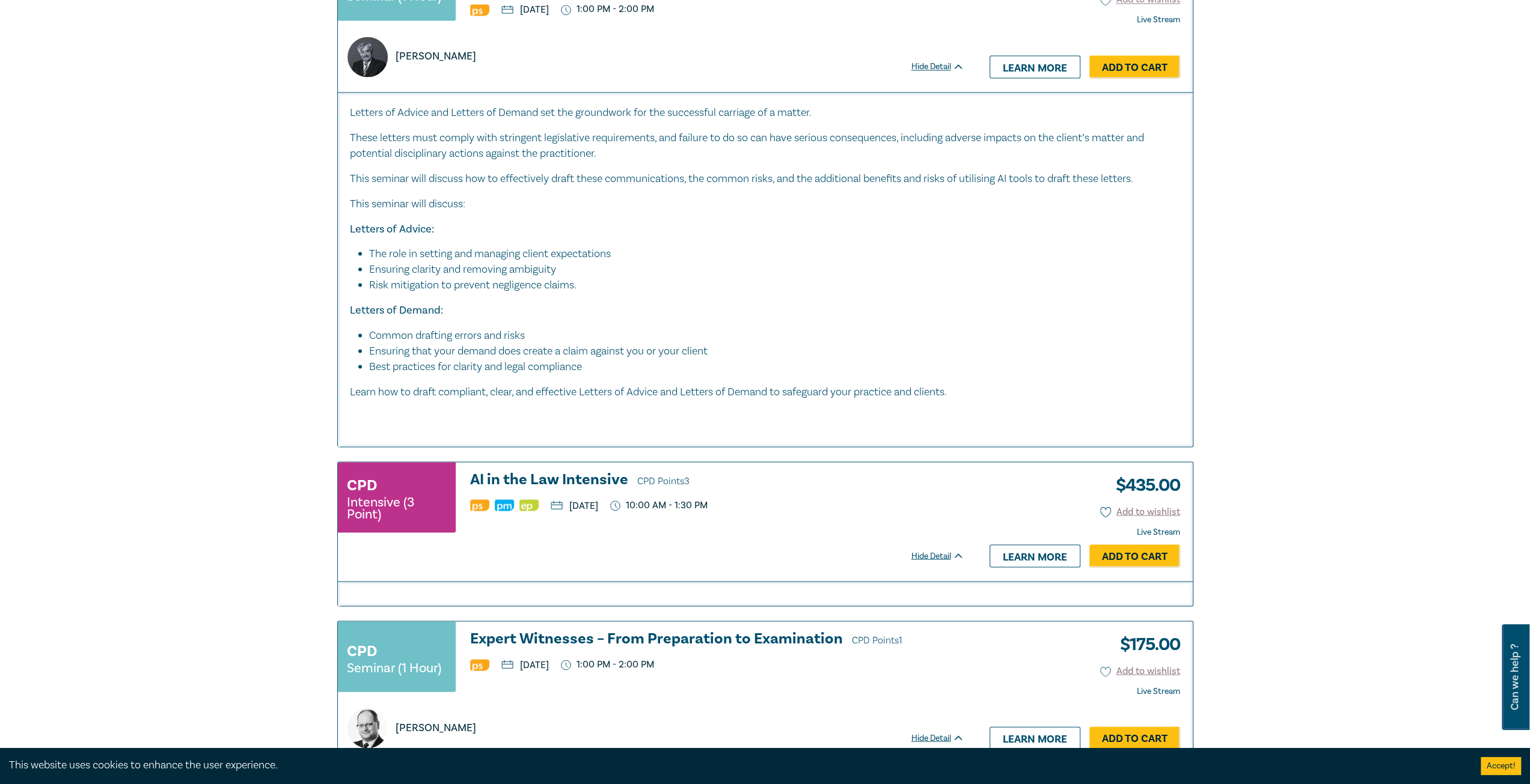
click at [721, 343] on li "Common drafting errors and risks" at bounding box center [768, 335] width 799 height 16
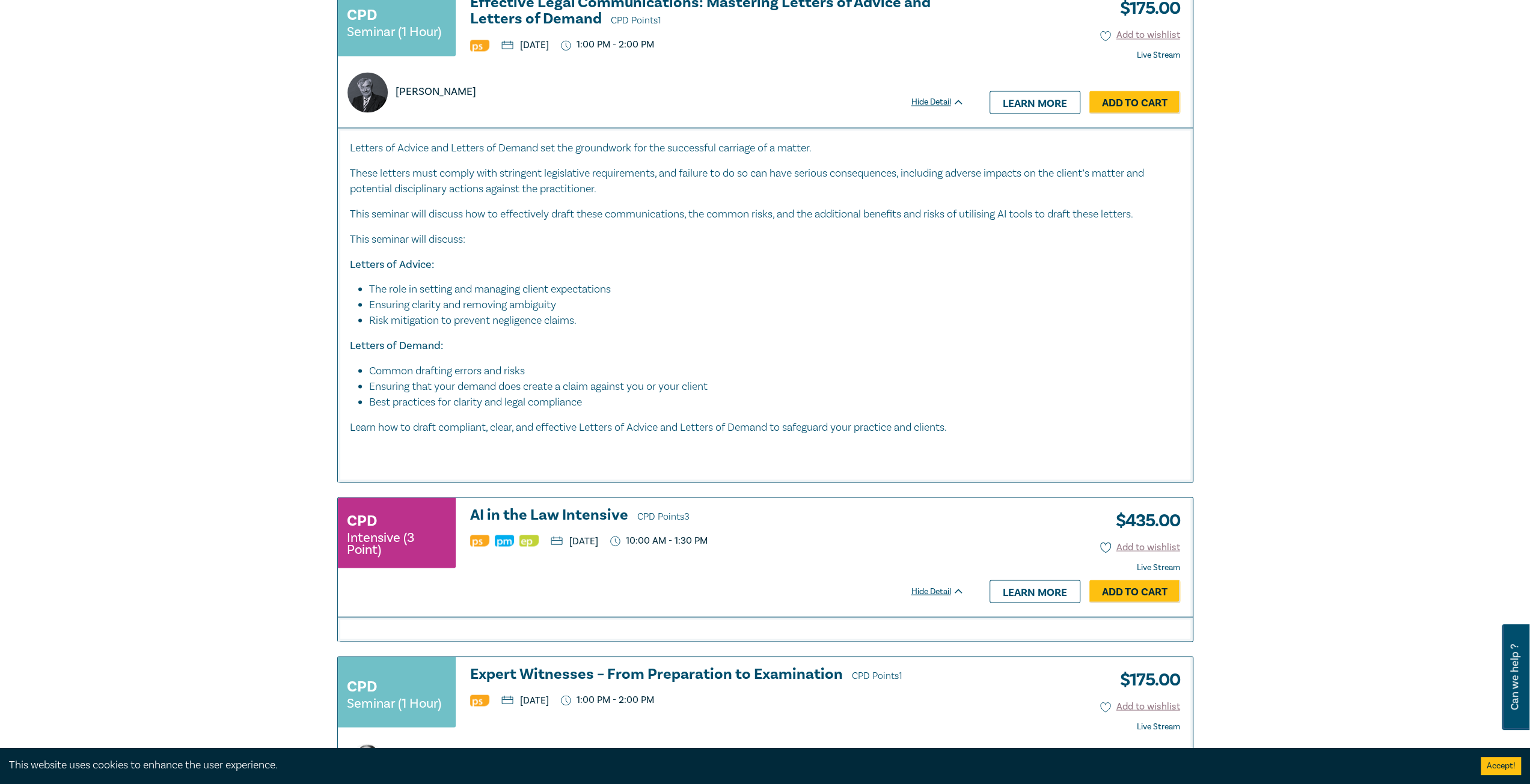
scroll to position [2163, 0]
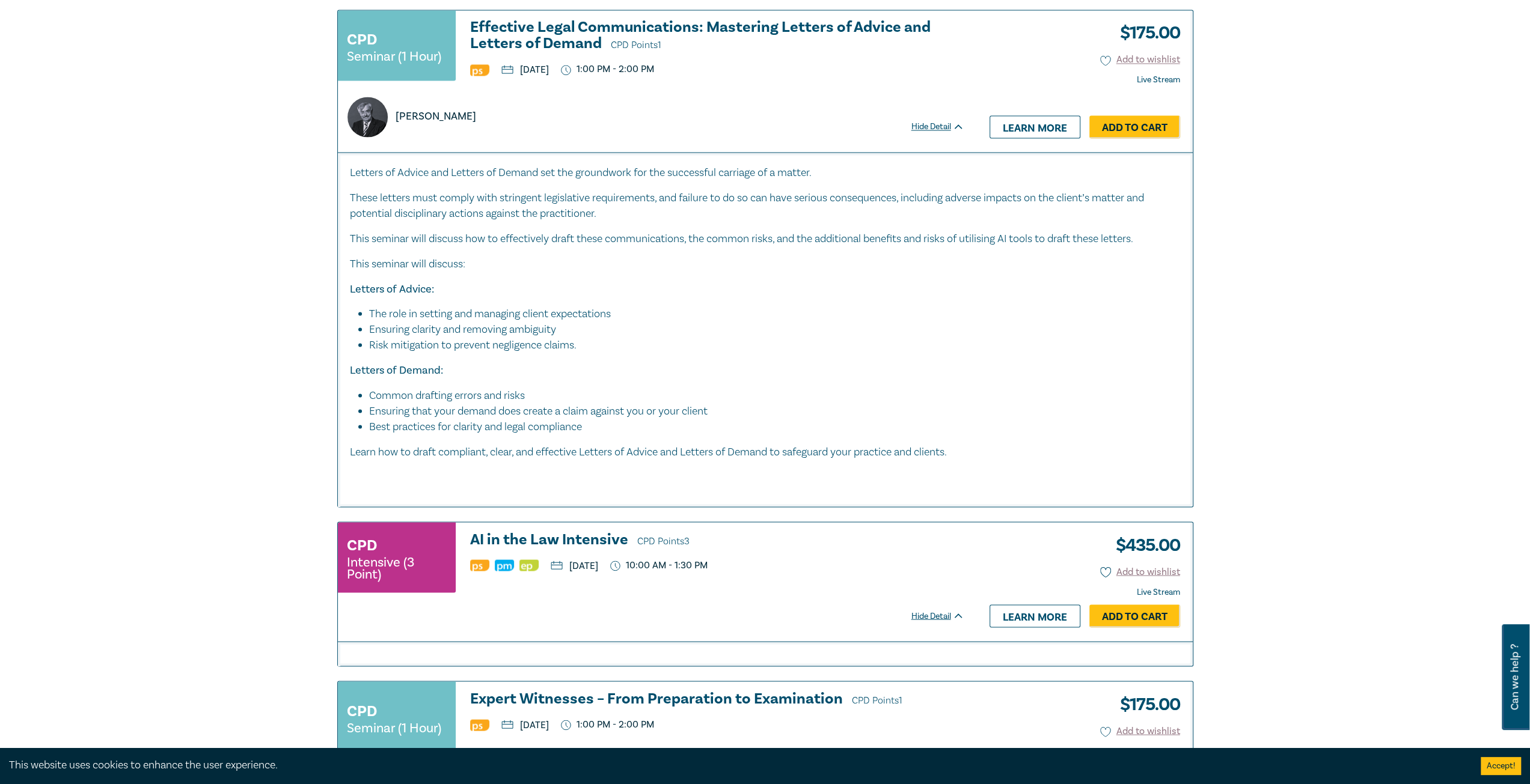
click at [540, 261] on div "Letters of Advice and Letters of Demand set the groundwork for the successful c…" at bounding box center [765, 324] width 831 height 320
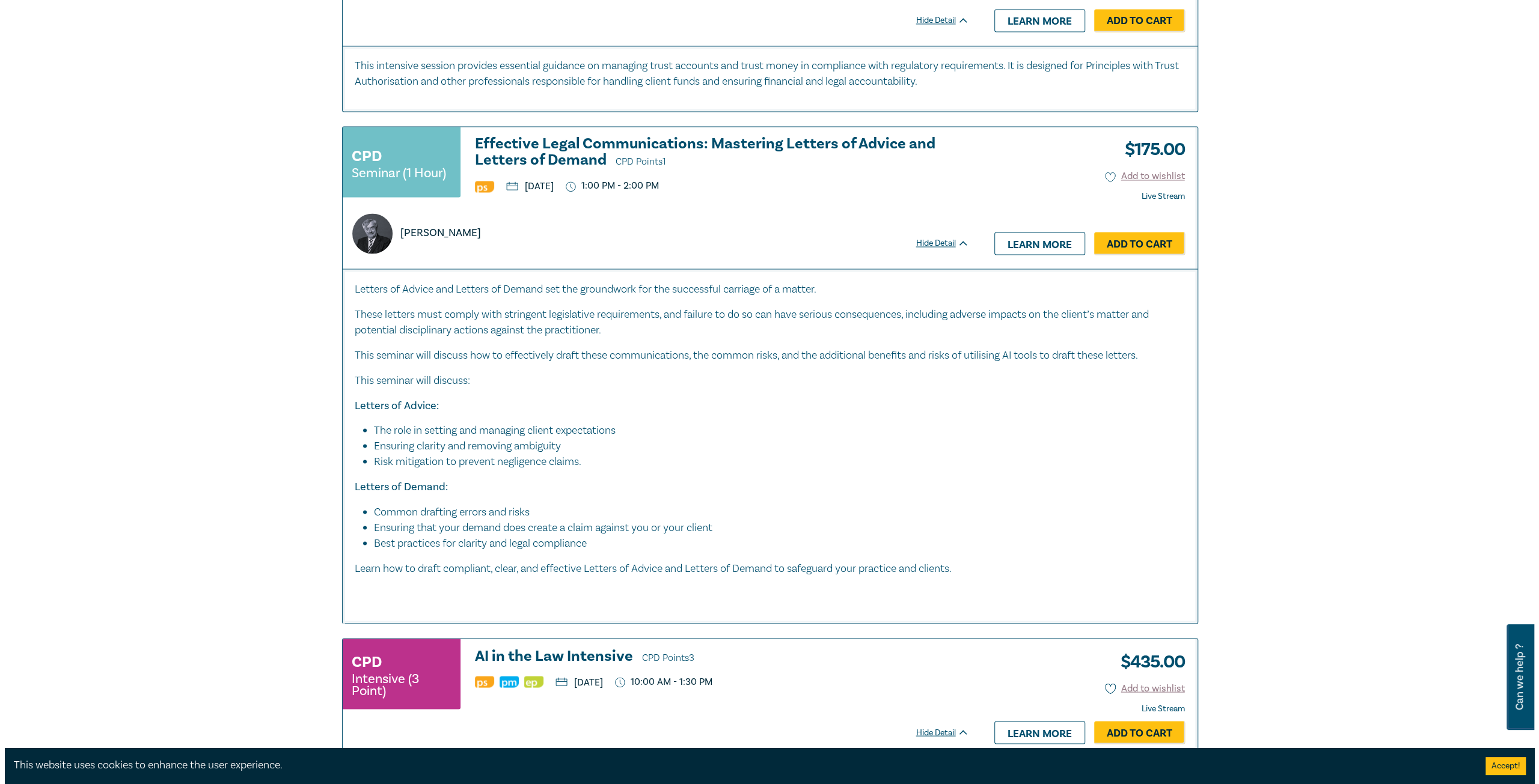
scroll to position [2043, 0]
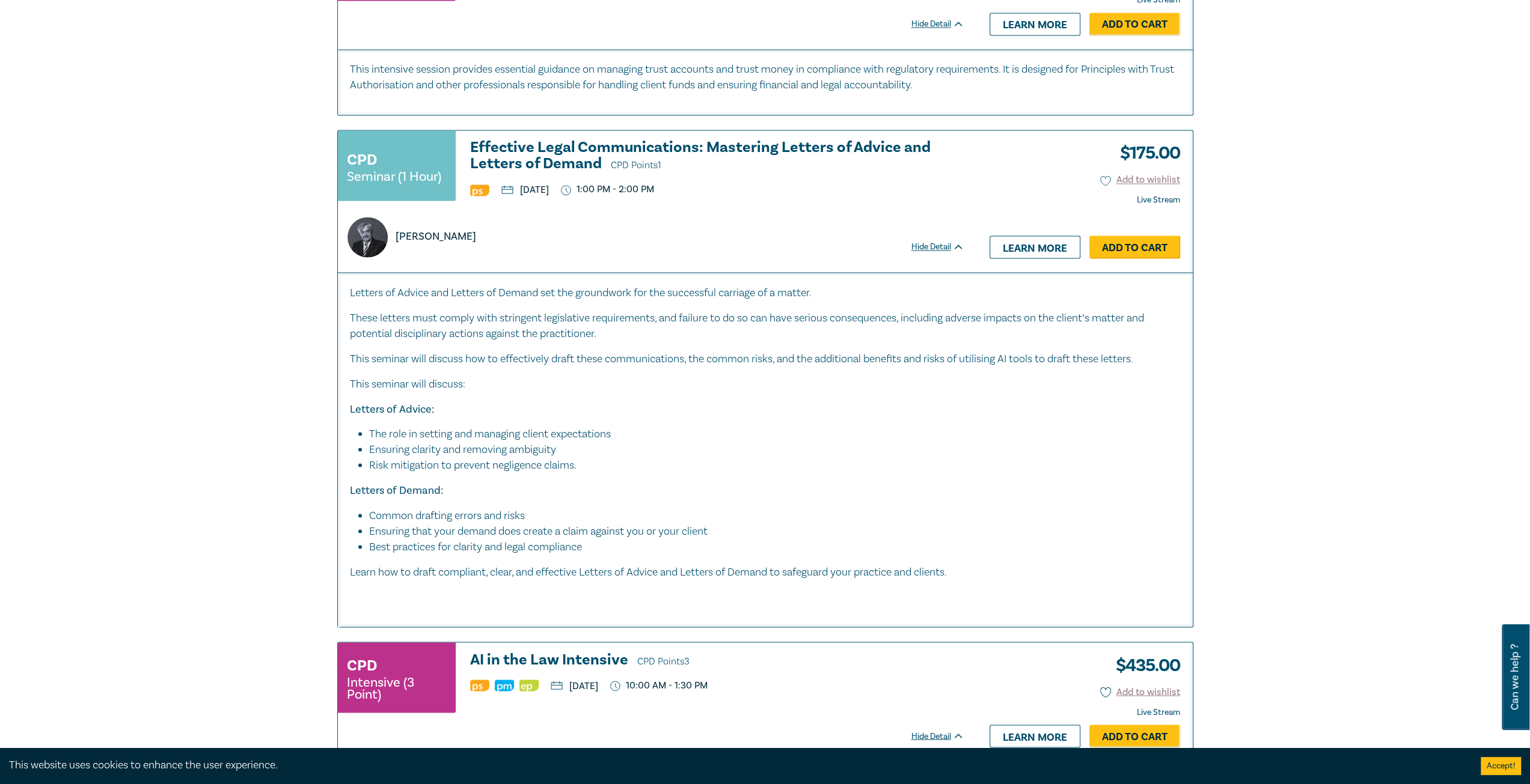
drag, startPoint x: 1129, startPoint y: 261, endPoint x: 1142, endPoint y: 265, distance: 13.6
click at [1142, 259] on link "Add to Cart" at bounding box center [1134, 247] width 90 height 23
